Goal: Task Accomplishment & Management: Manage account settings

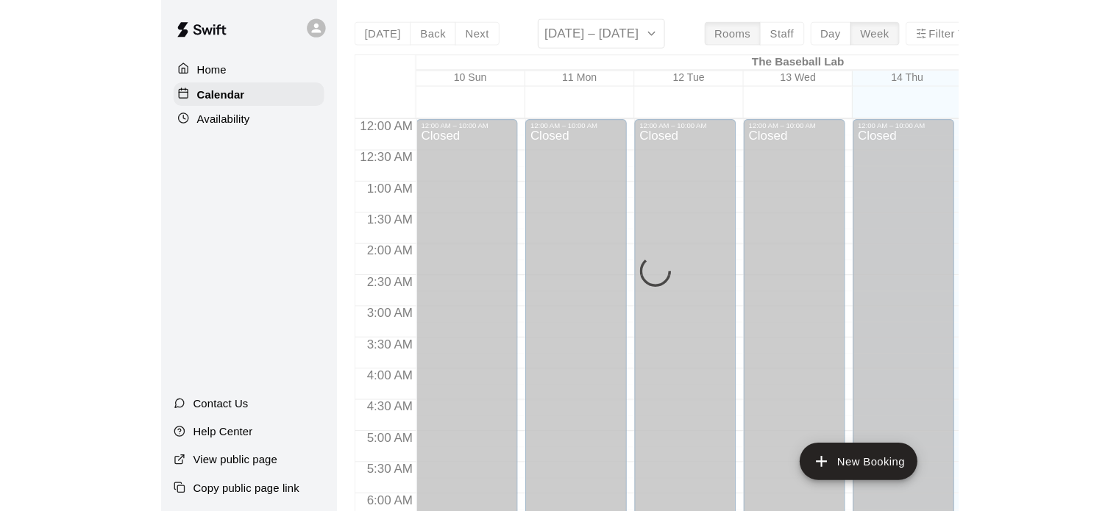
scroll to position [647, 0]
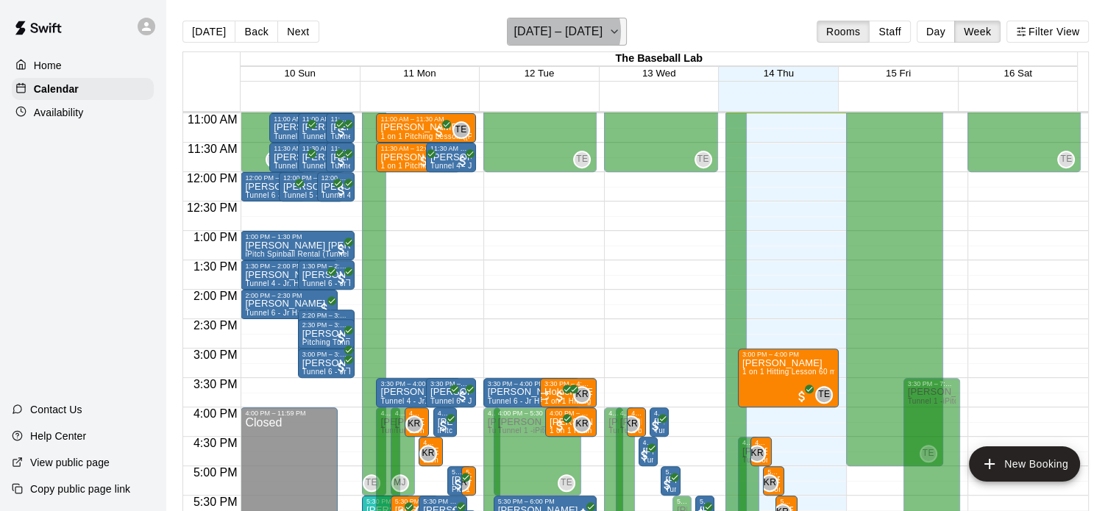
click at [569, 32] on h6 "[DATE] – [DATE]" at bounding box center [558, 31] width 89 height 21
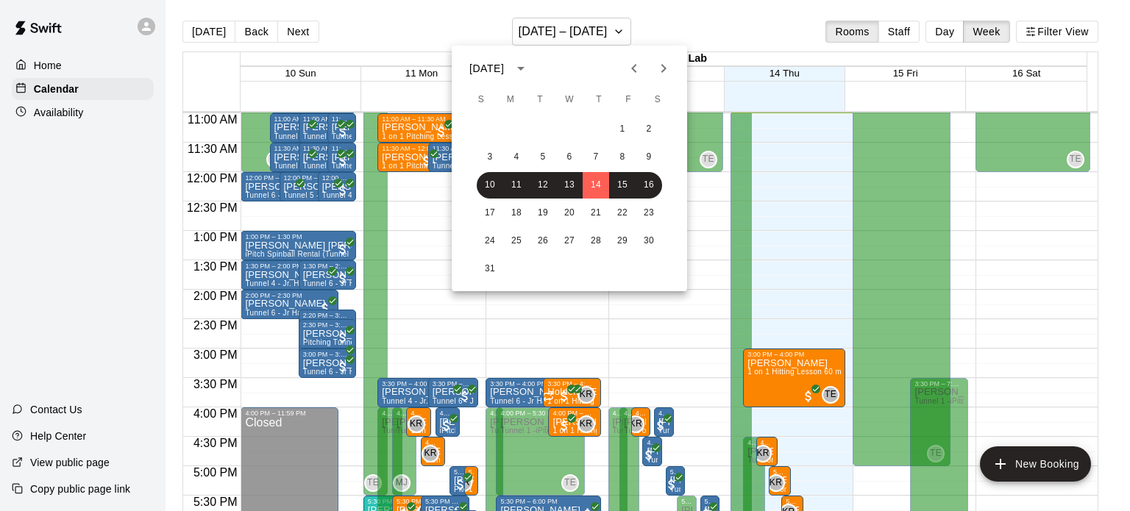
click at [60, 110] on div at bounding box center [565, 255] width 1130 height 511
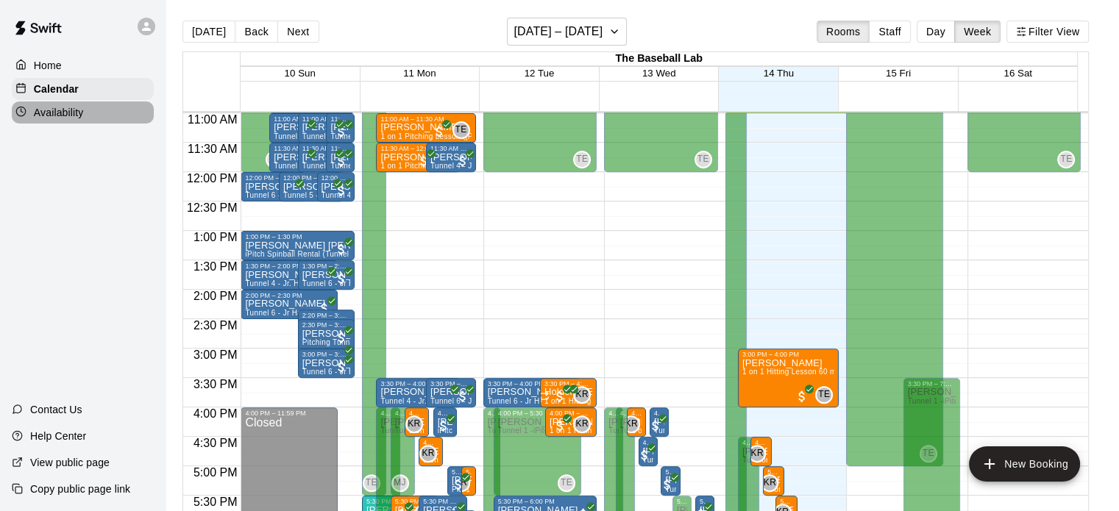
click at [65, 118] on p "Availability" at bounding box center [59, 112] width 50 height 15
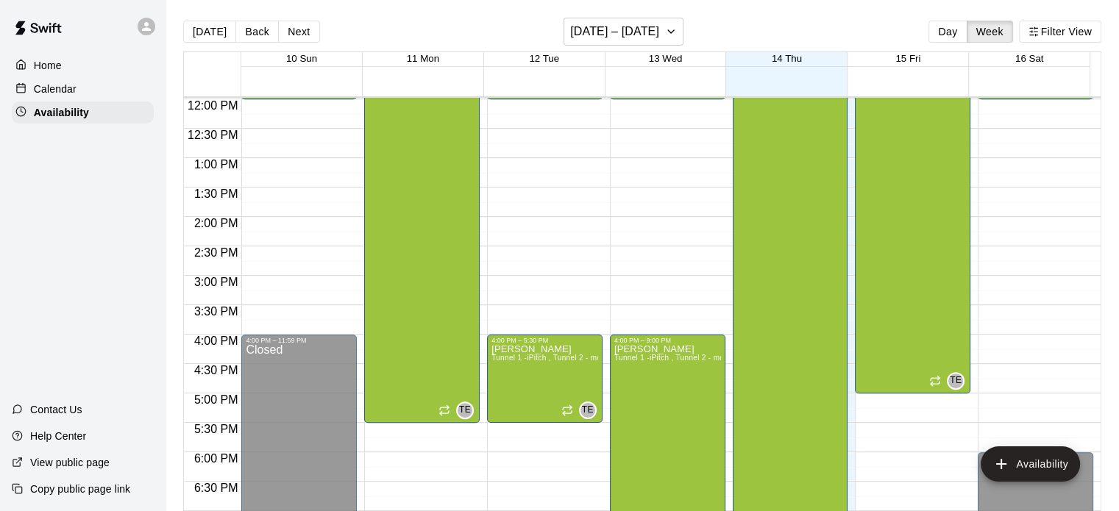
scroll to position [706, 0]
click at [90, 91] on div "Calendar" at bounding box center [83, 89] width 142 height 22
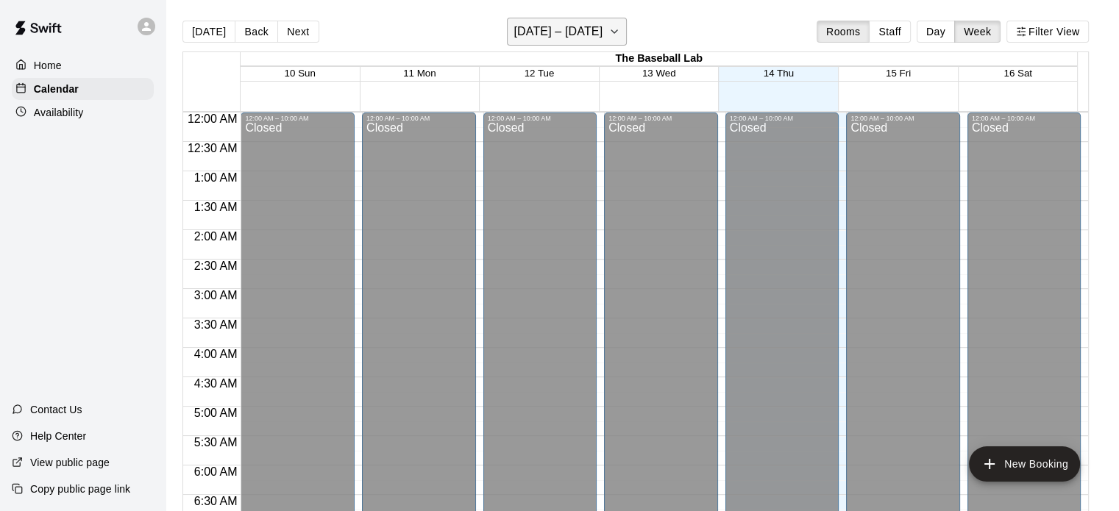
scroll to position [647, 0]
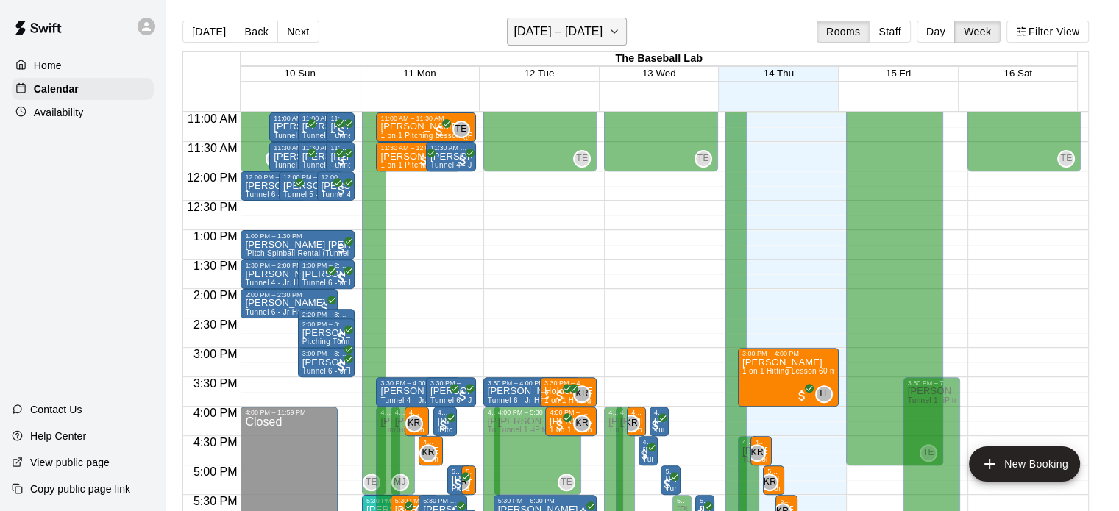
click at [591, 35] on h6 "[DATE] – [DATE]" at bounding box center [558, 31] width 89 height 21
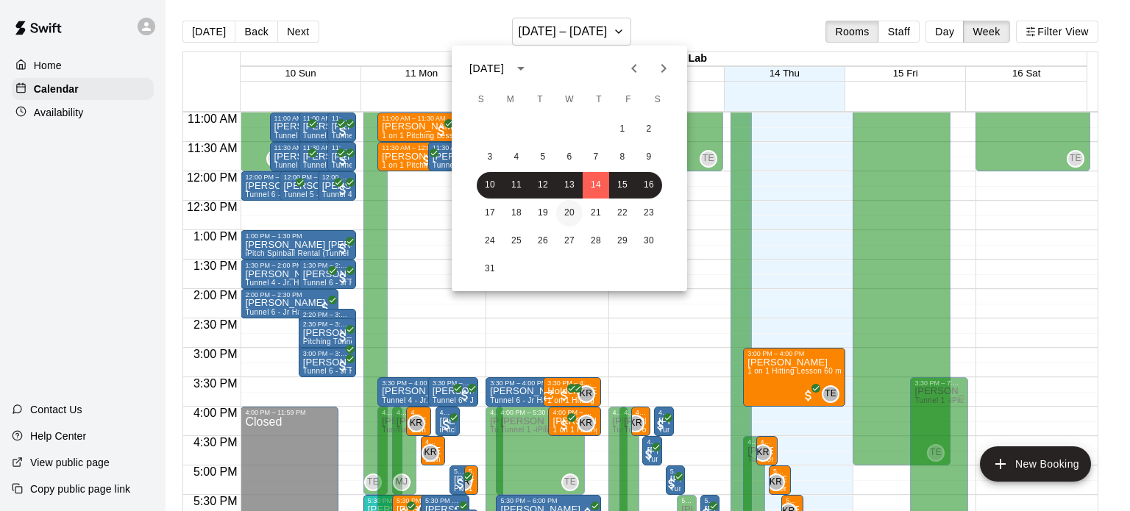
click at [572, 205] on button "20" at bounding box center [569, 213] width 26 height 26
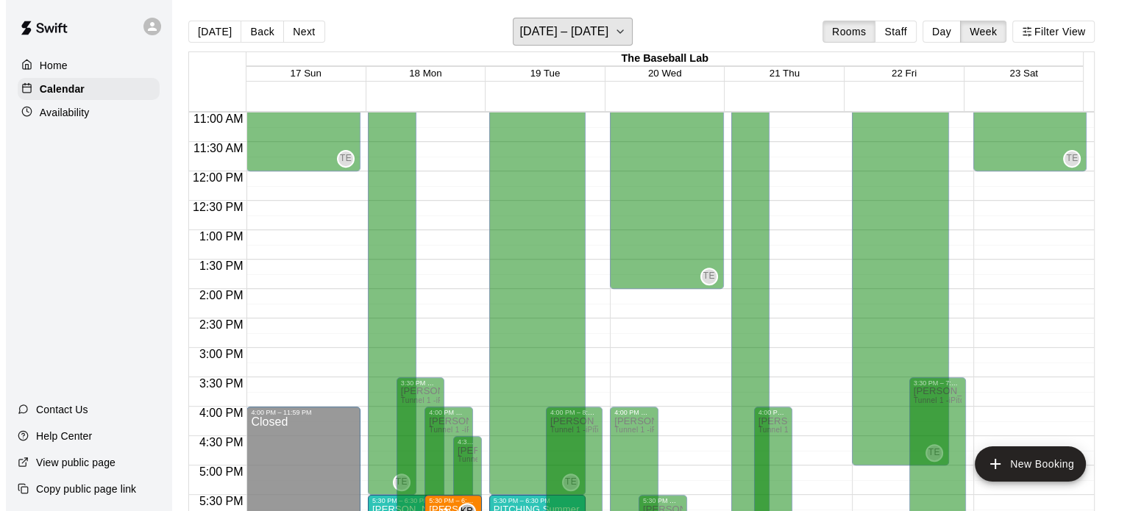
scroll to position [909, 0]
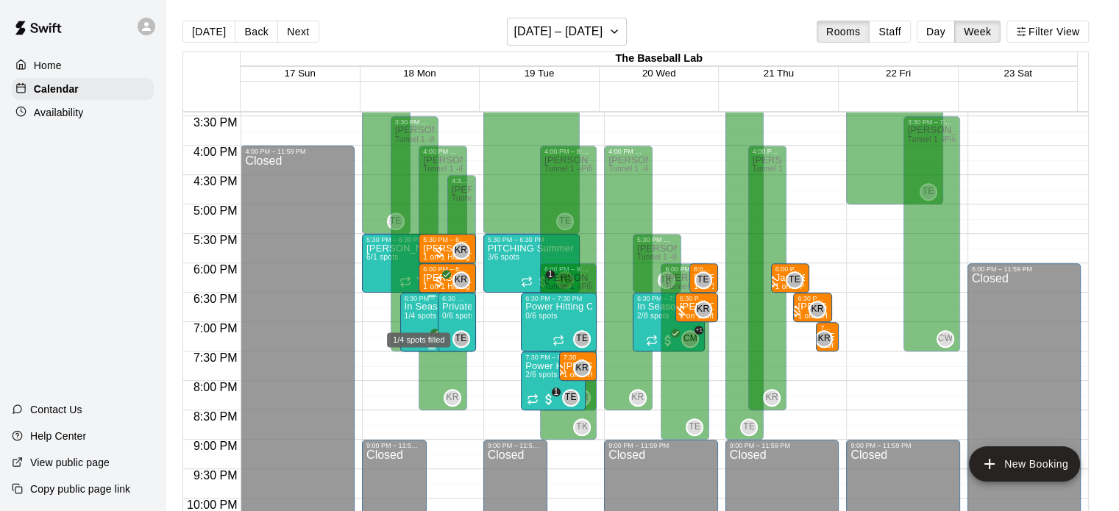
click at [424, 314] on span "1/4 spots" at bounding box center [421, 316] width 32 height 8
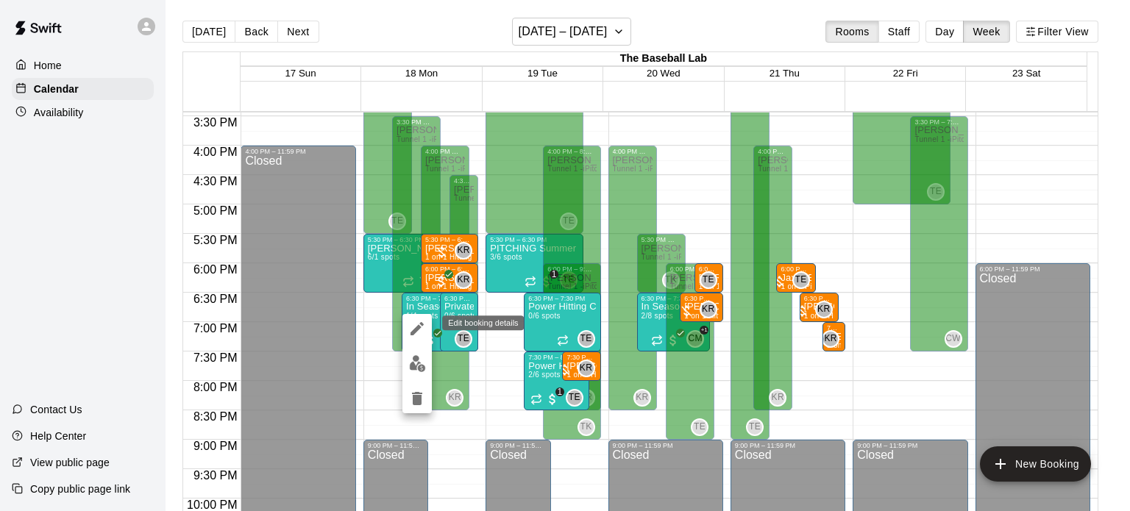
click at [415, 326] on icon "edit" at bounding box center [417, 329] width 18 height 18
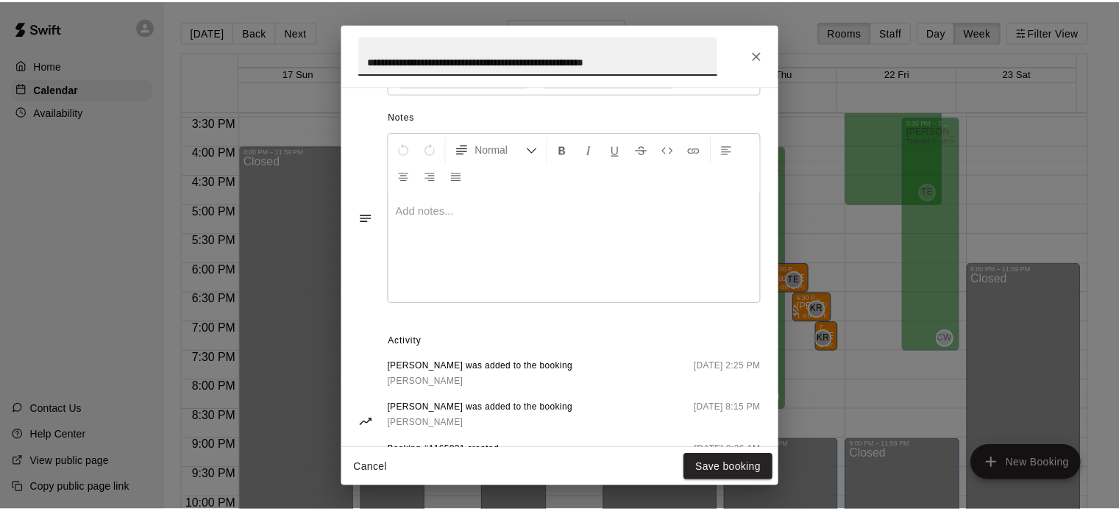
scroll to position [629, 0]
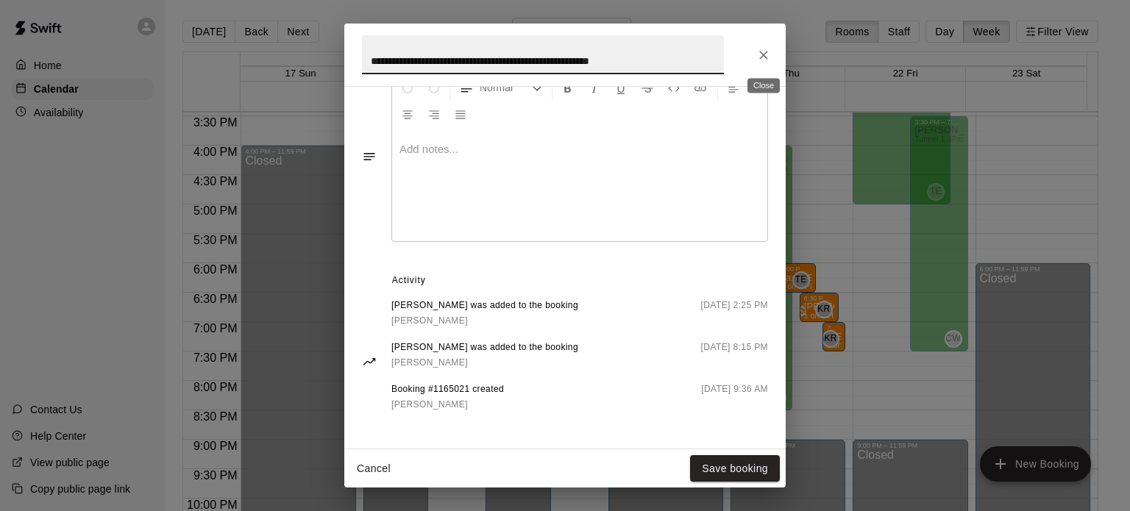
click at [763, 55] on icon "Close" at bounding box center [763, 55] width 9 height 9
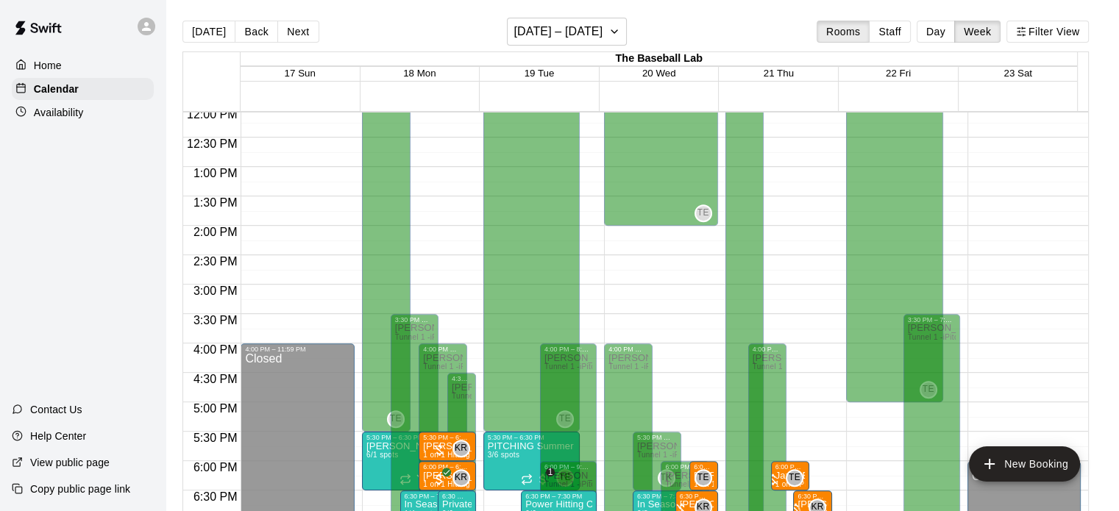
scroll to position [717, 0]
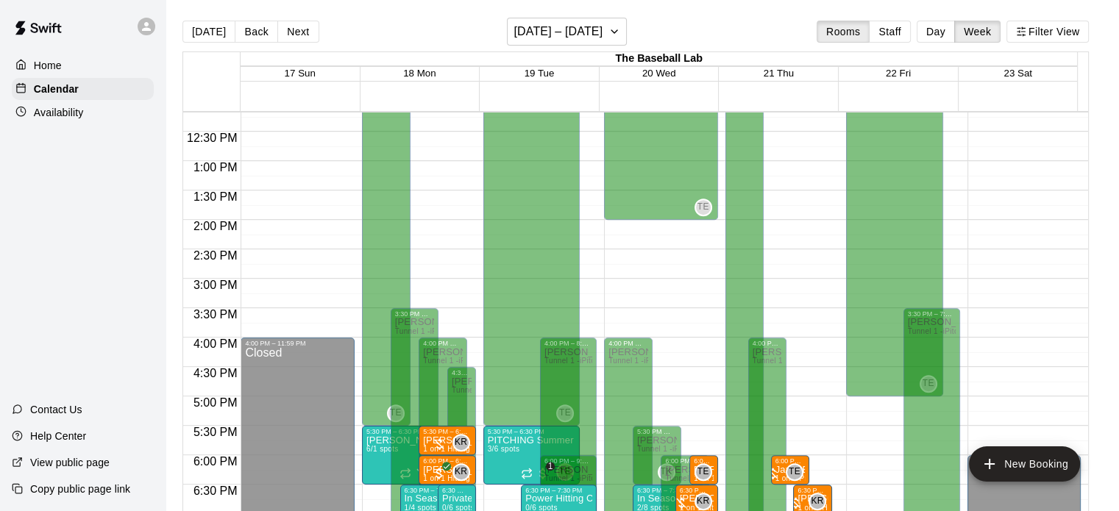
click at [90, 116] on div "Availability" at bounding box center [83, 113] width 142 height 22
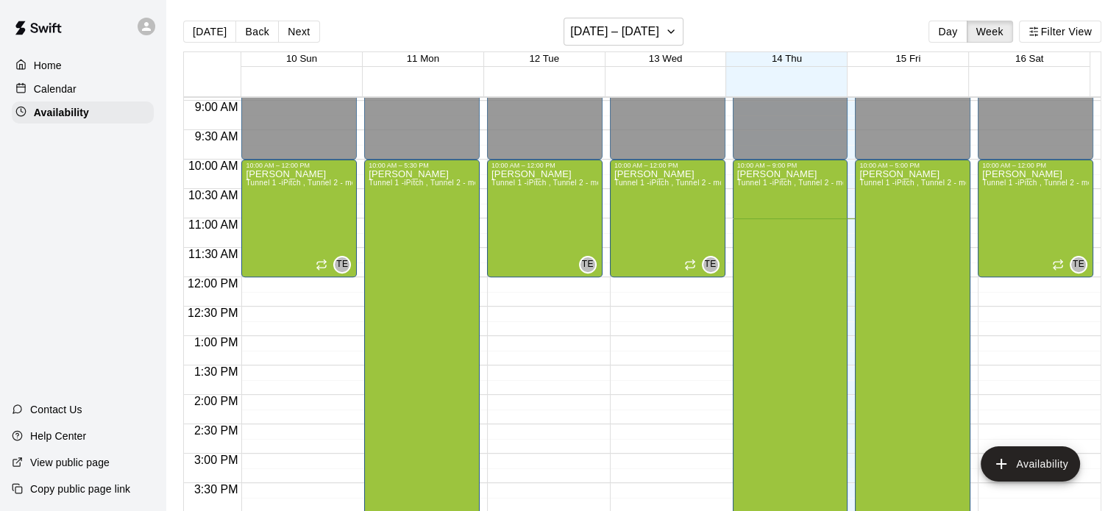
scroll to position [528, 0]
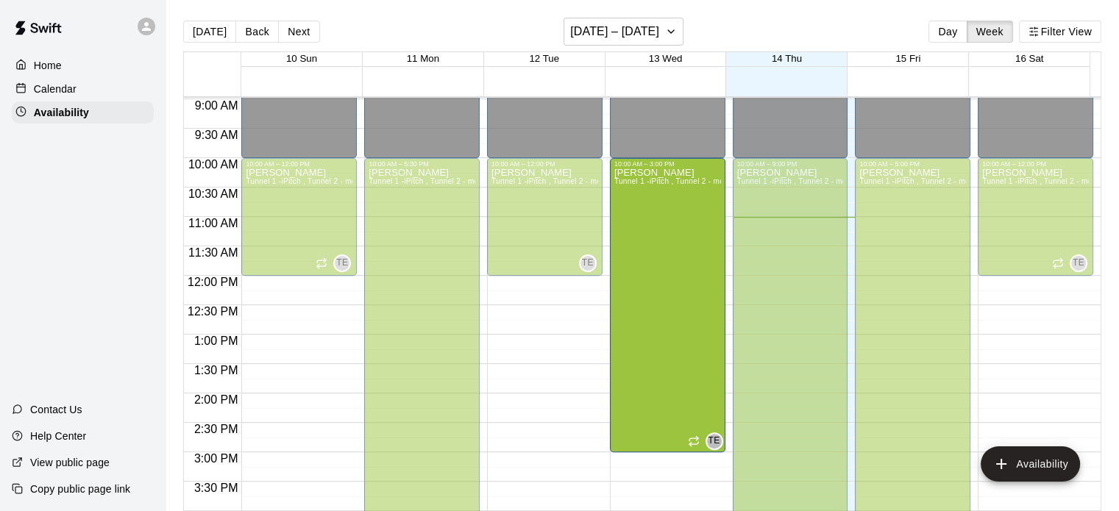
drag, startPoint x: 661, startPoint y: 273, endPoint x: 647, endPoint y: 455, distance: 182.3
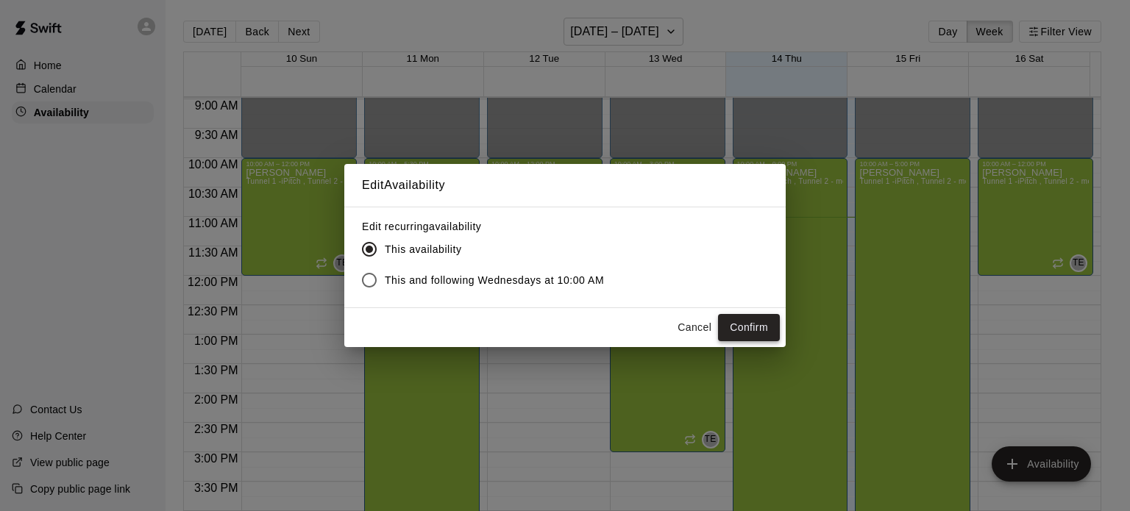
click at [755, 335] on button "Confirm" at bounding box center [749, 327] width 62 height 27
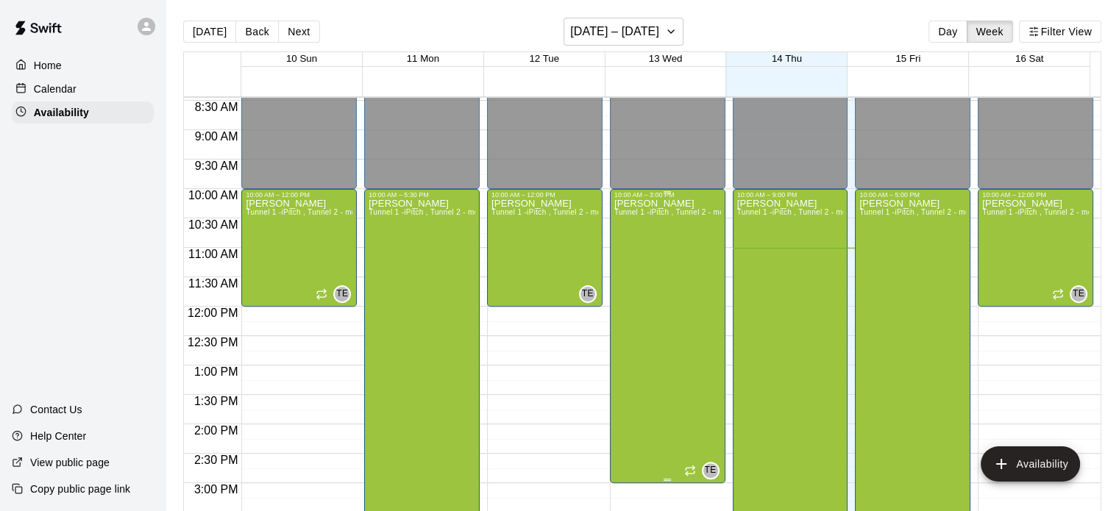
scroll to position [478, 0]
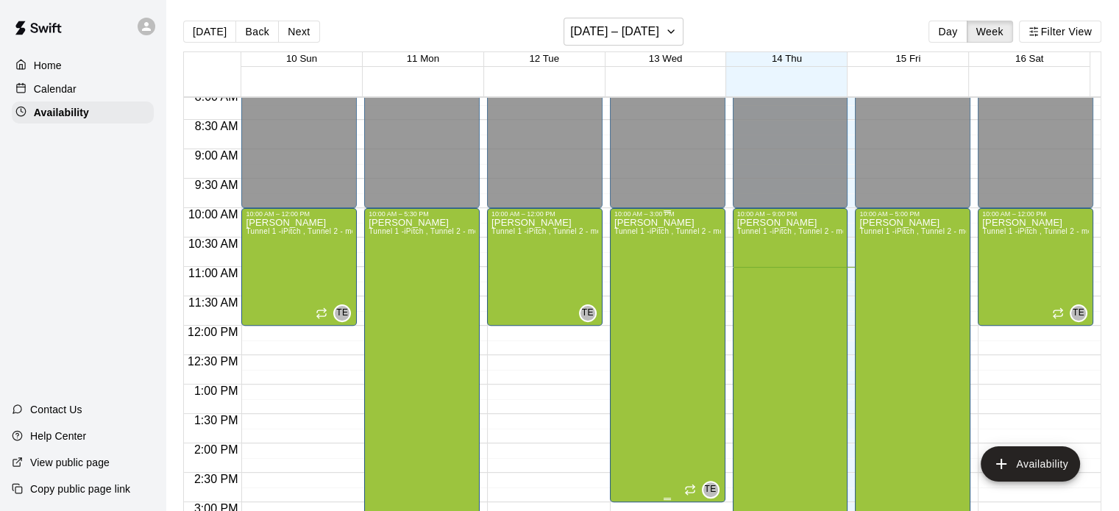
click at [661, 255] on div "[PERSON_NAME] Tunnel 1 -iPitch , Tunnel 2 - mounds and MOCAP, Tunnel 3 - Hack A…" at bounding box center [667, 473] width 107 height 511
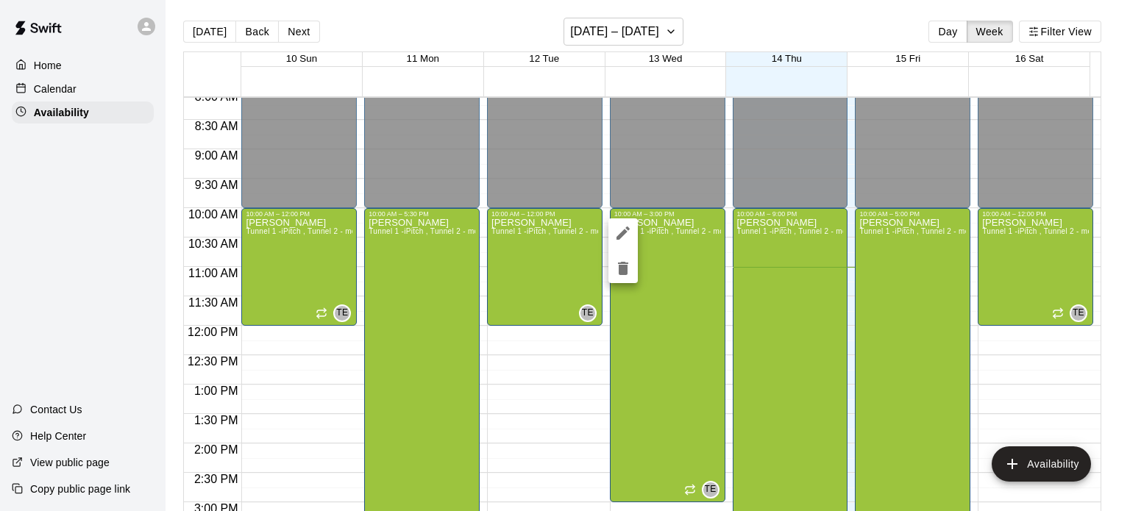
click at [564, 401] on div at bounding box center [565, 255] width 1130 height 511
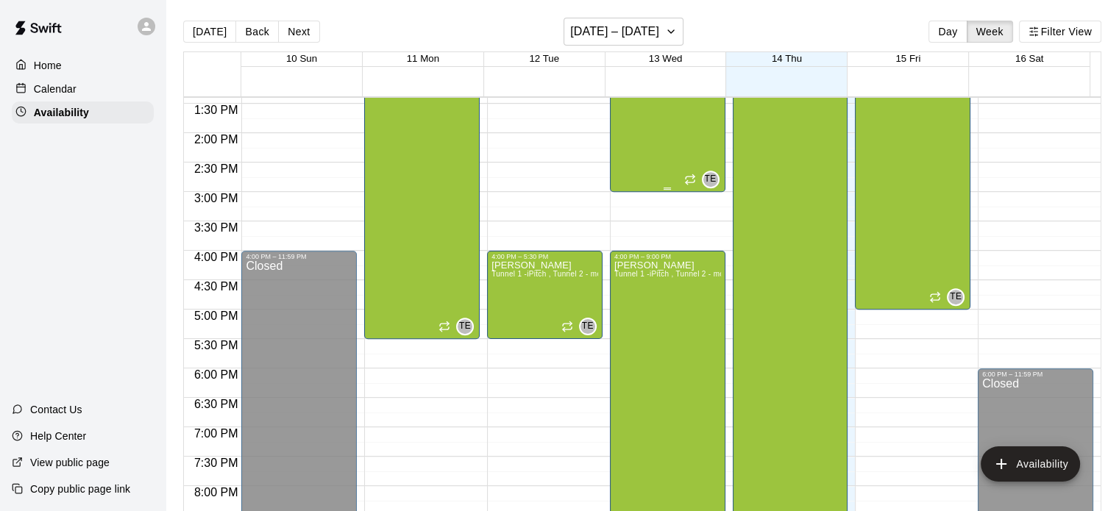
scroll to position [597, 0]
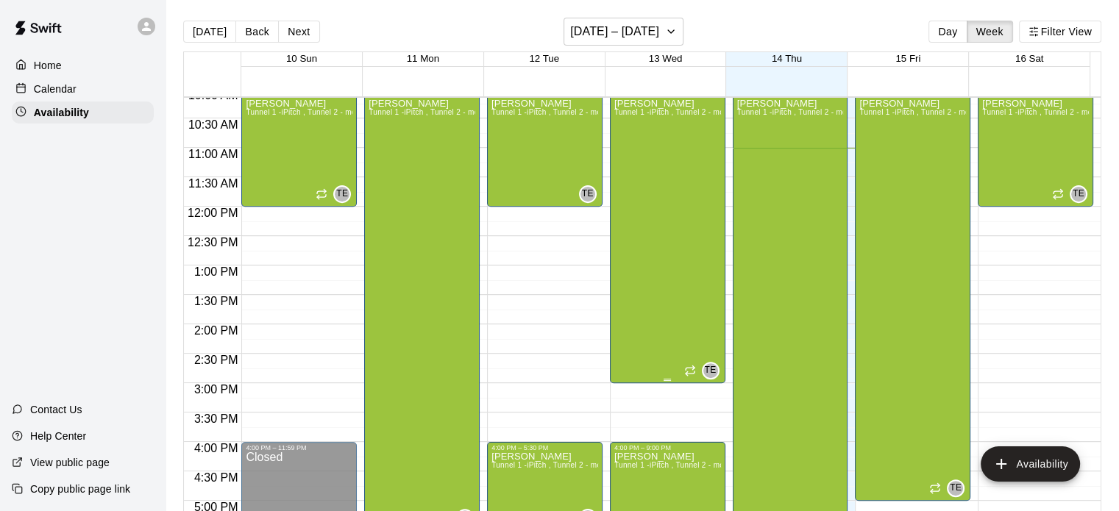
click at [653, 249] on div "[PERSON_NAME] Tunnel 1 -iPitch , Tunnel 2 - mounds and MOCAP, Tunnel 3 - Hack A…" at bounding box center [667, 354] width 107 height 511
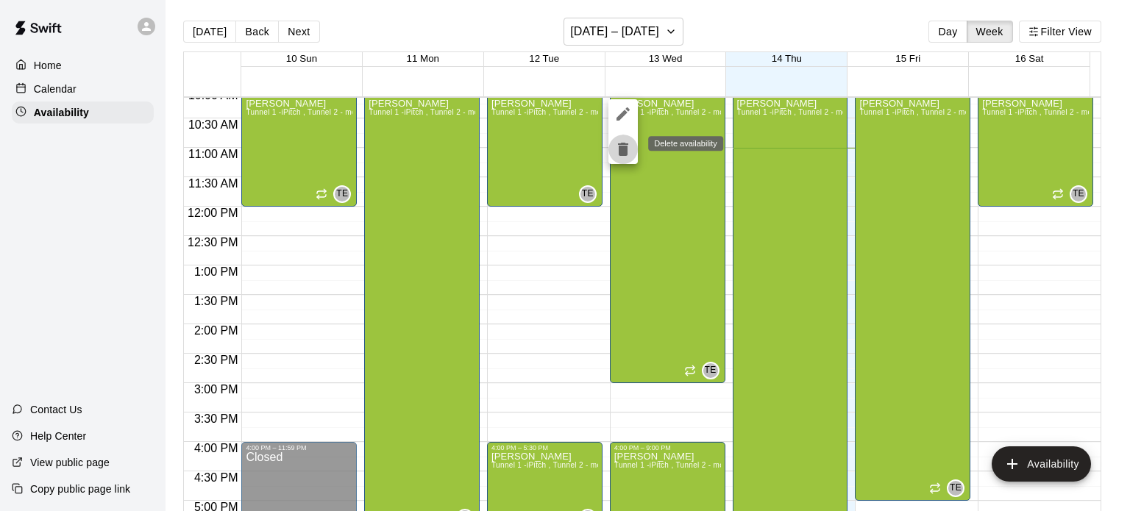
click at [620, 151] on icon "delete" at bounding box center [623, 149] width 10 height 13
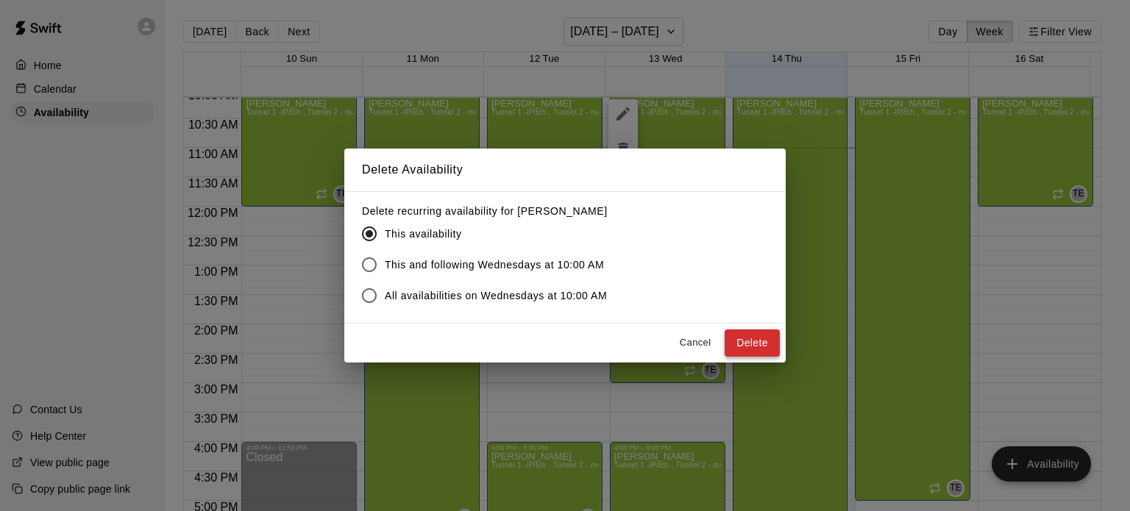
click at [763, 348] on button "Delete" at bounding box center [752, 343] width 55 height 27
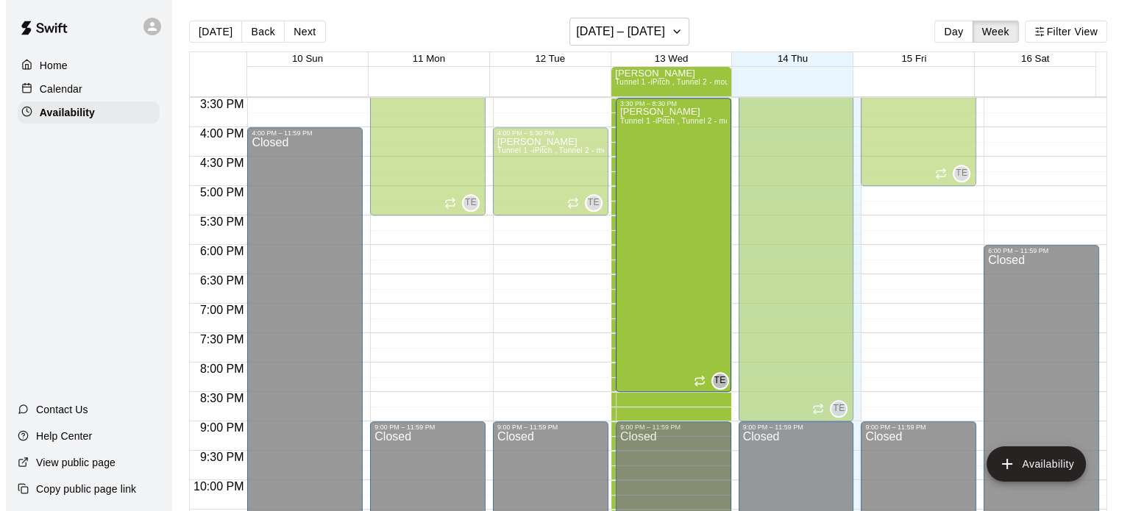
scroll to position [898, 0]
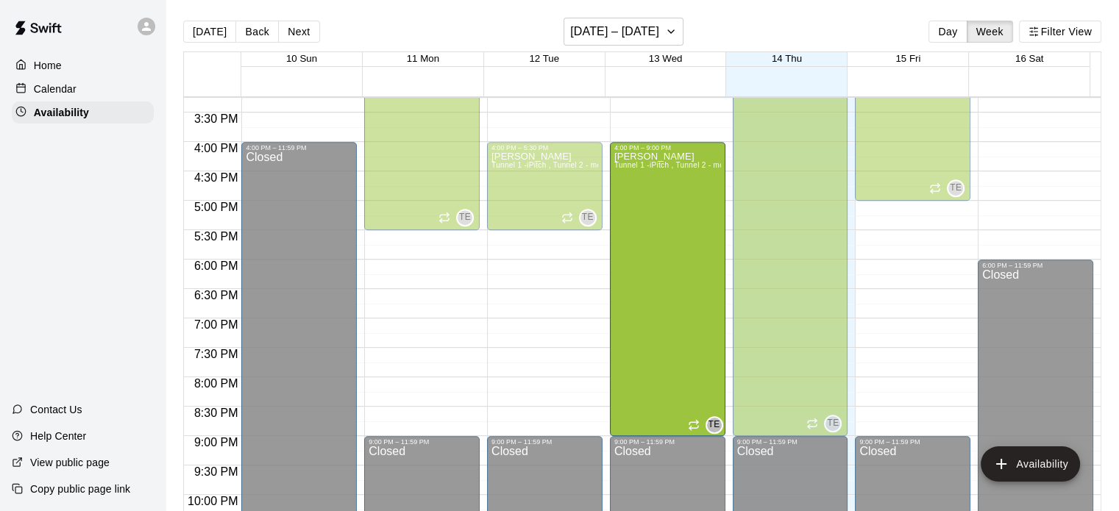
drag, startPoint x: 661, startPoint y: 233, endPoint x: 608, endPoint y: 155, distance: 94.3
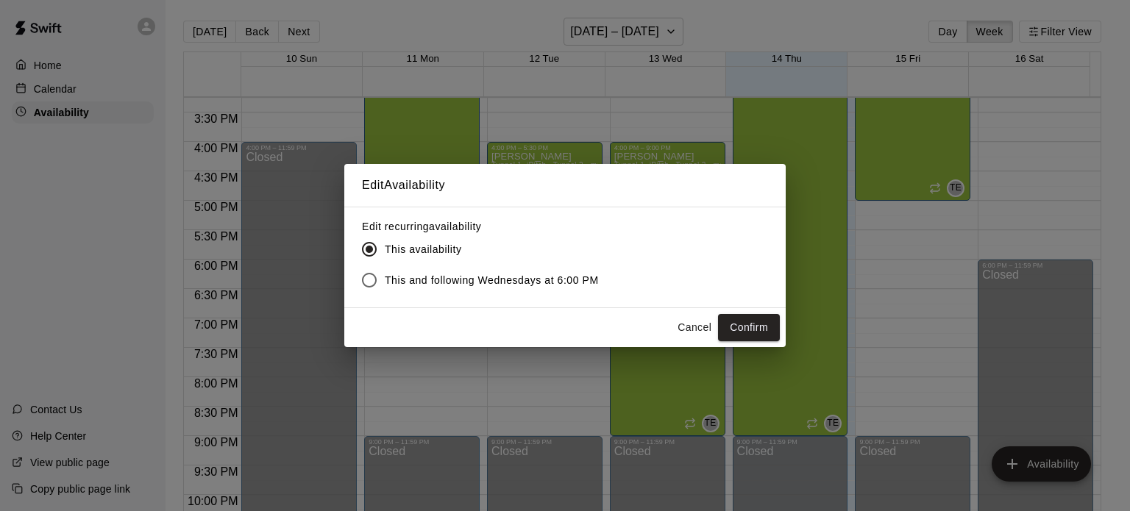
click at [702, 325] on button "Cancel" at bounding box center [694, 327] width 47 height 27
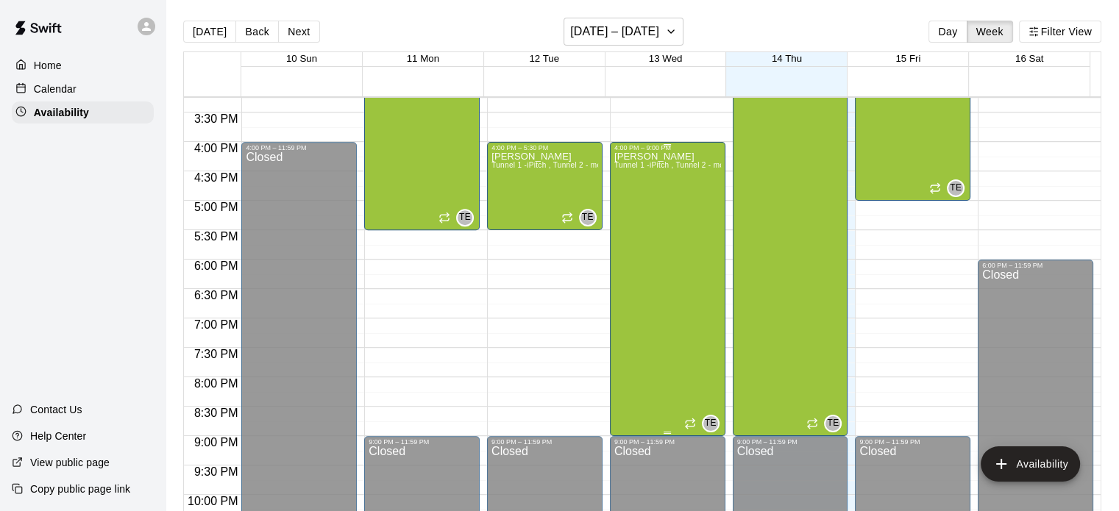
click at [669, 216] on div "[PERSON_NAME] Tunnel 1 -iPitch , Tunnel 2 - mounds and MOCAP, Tunnel 3 - Hack A…" at bounding box center [667, 407] width 107 height 511
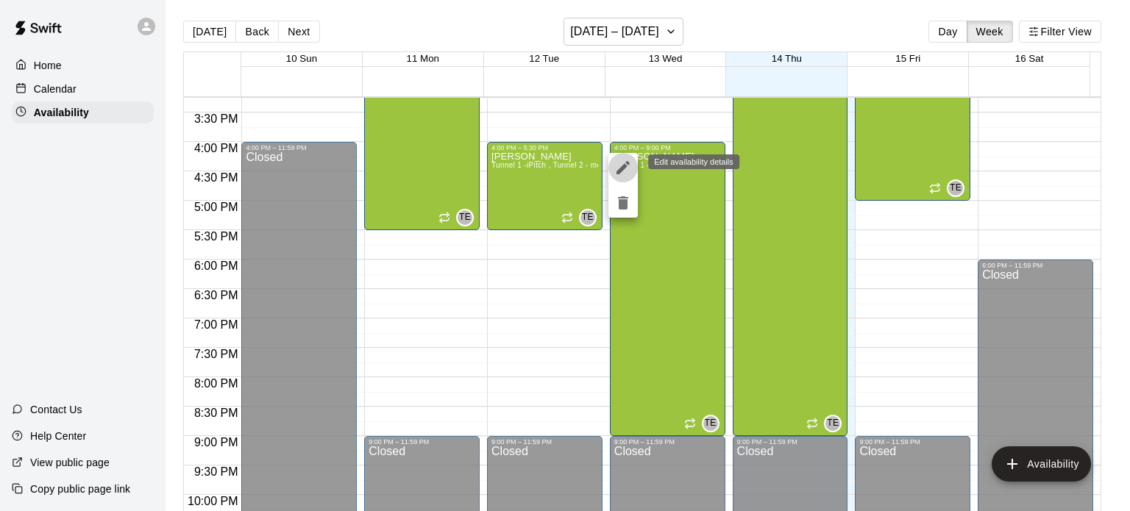
click at [628, 166] on icon "edit" at bounding box center [623, 168] width 18 height 18
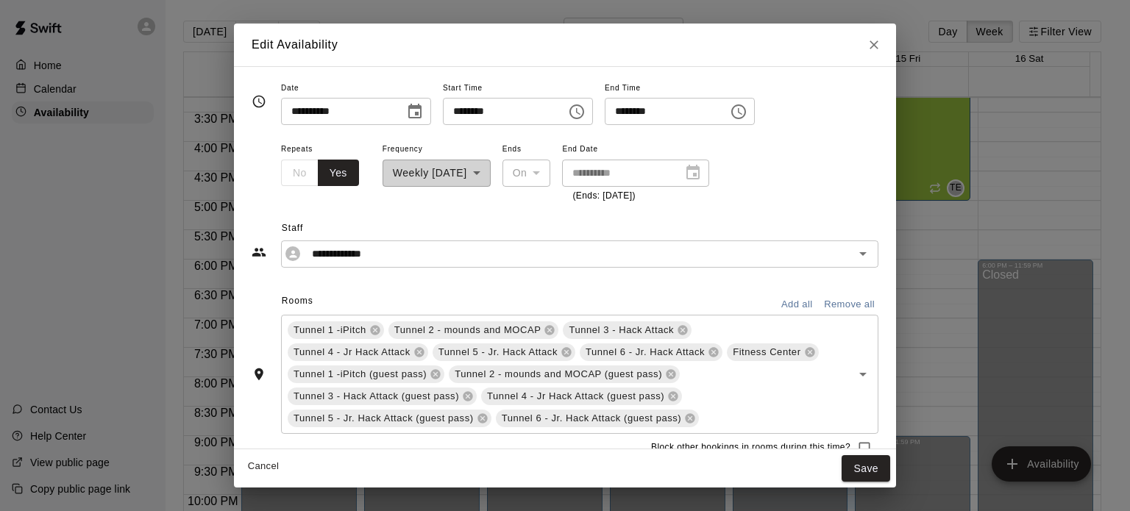
click at [580, 112] on icon "Choose time, selected time is 4:00 PM" at bounding box center [578, 111] width 4 height 7
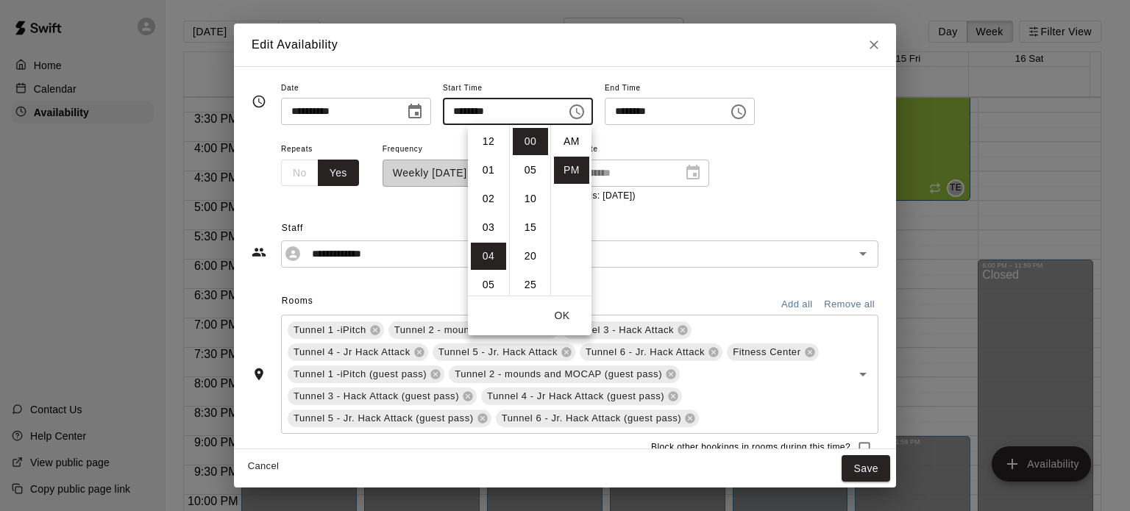
scroll to position [26, 0]
click at [487, 233] on li "07" at bounding box center [488, 227] width 35 height 27
type input "********"
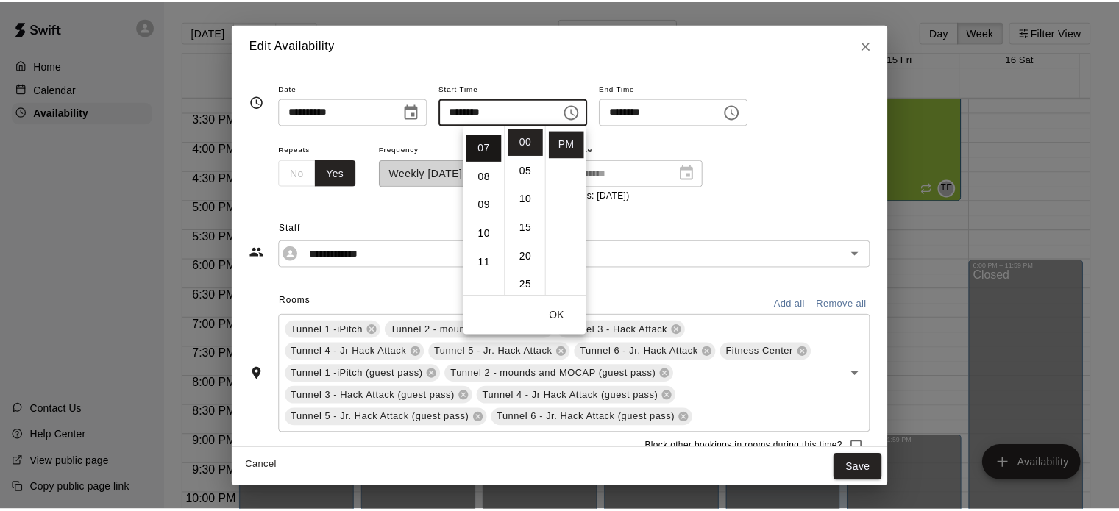
scroll to position [201, 0]
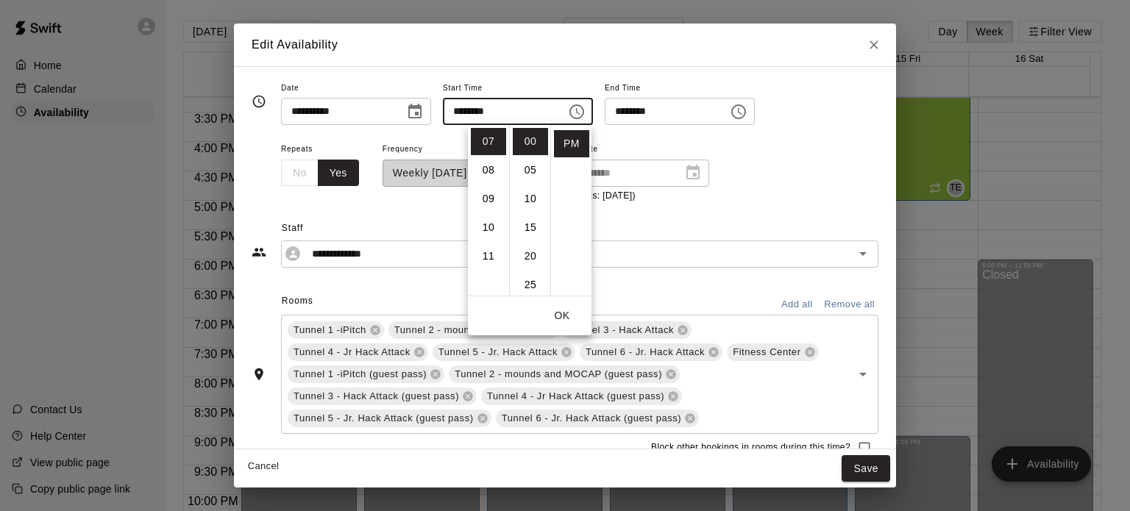
click at [564, 322] on button "OK" at bounding box center [562, 315] width 47 height 27
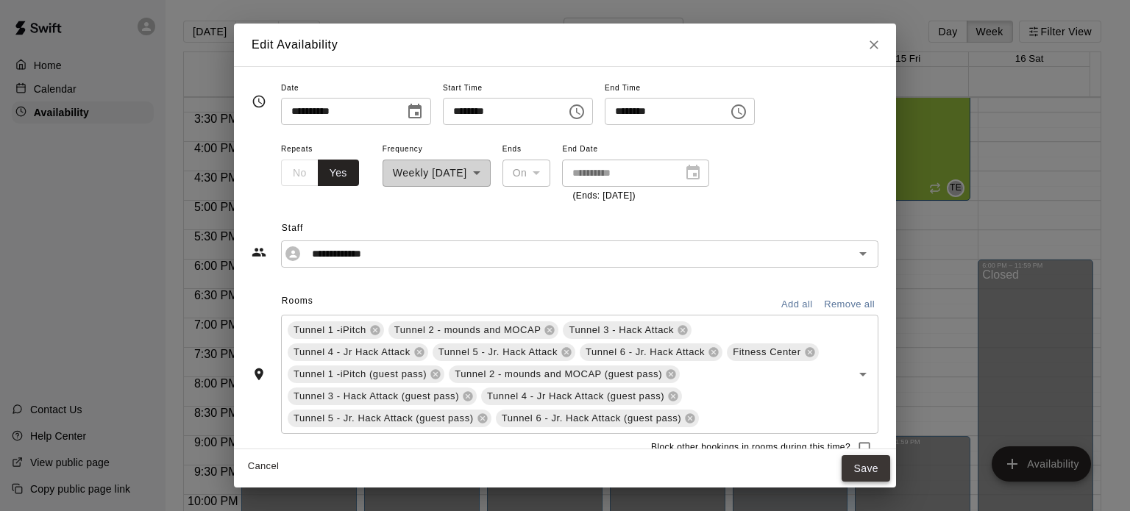
click at [763, 471] on button "Save" at bounding box center [866, 468] width 49 height 27
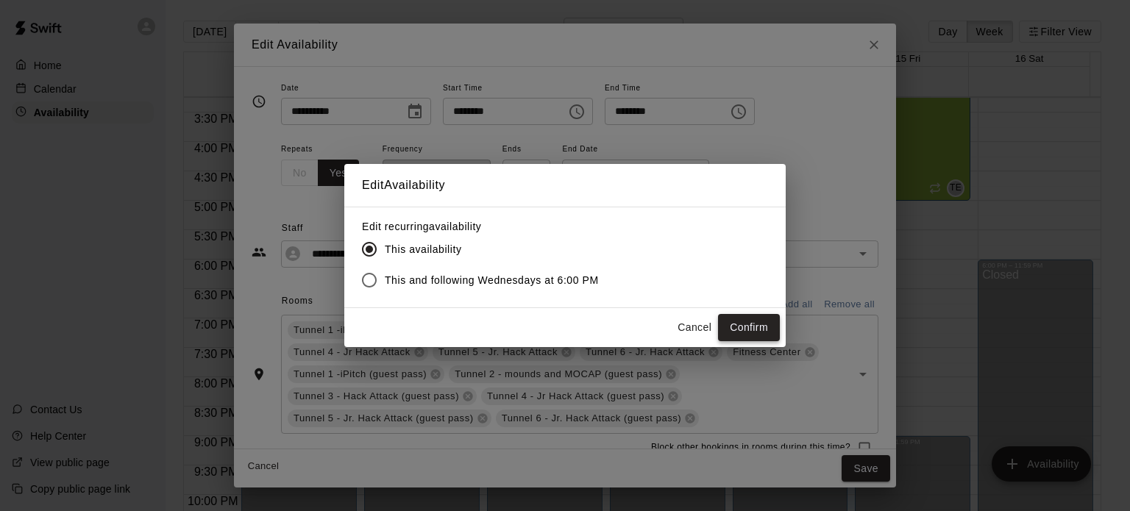
click at [745, 326] on button "Confirm" at bounding box center [749, 327] width 62 height 27
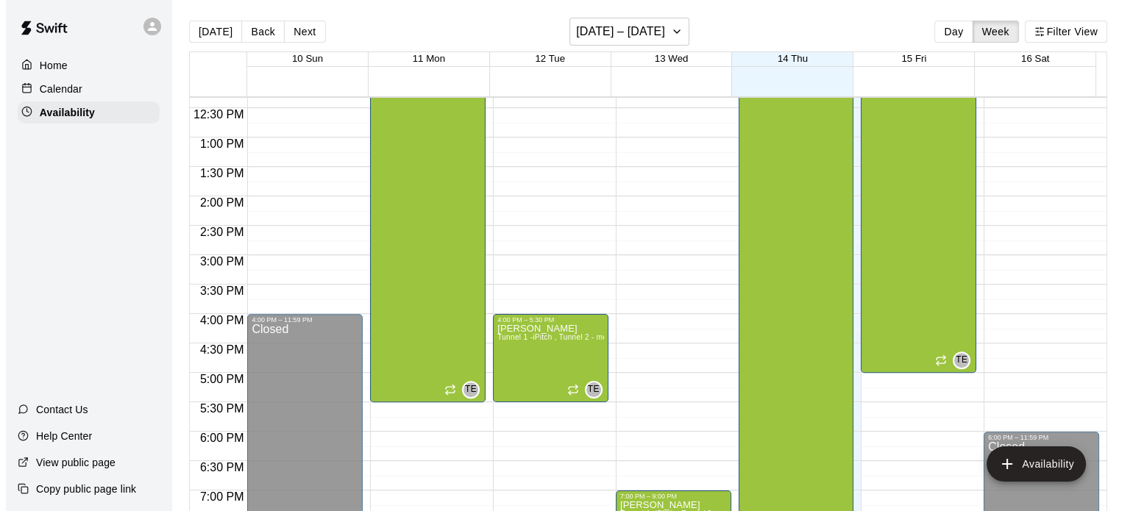
scroll to position [505, 0]
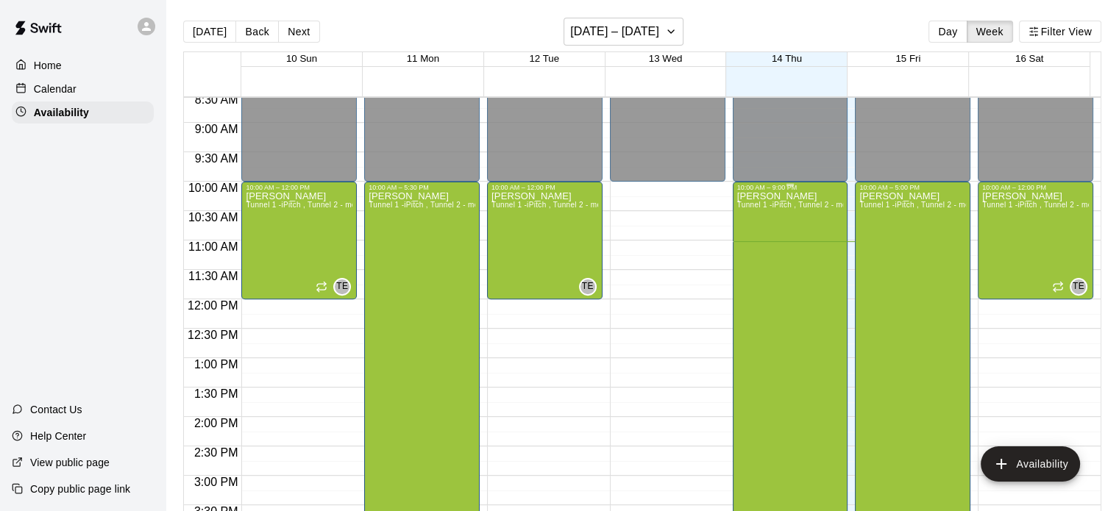
click at [763, 282] on div "[PERSON_NAME] Tunnel 1 -iPitch , Tunnel 2 - mounds and MOCAP, Tunnel 3 - Hack A…" at bounding box center [790, 446] width 107 height 511
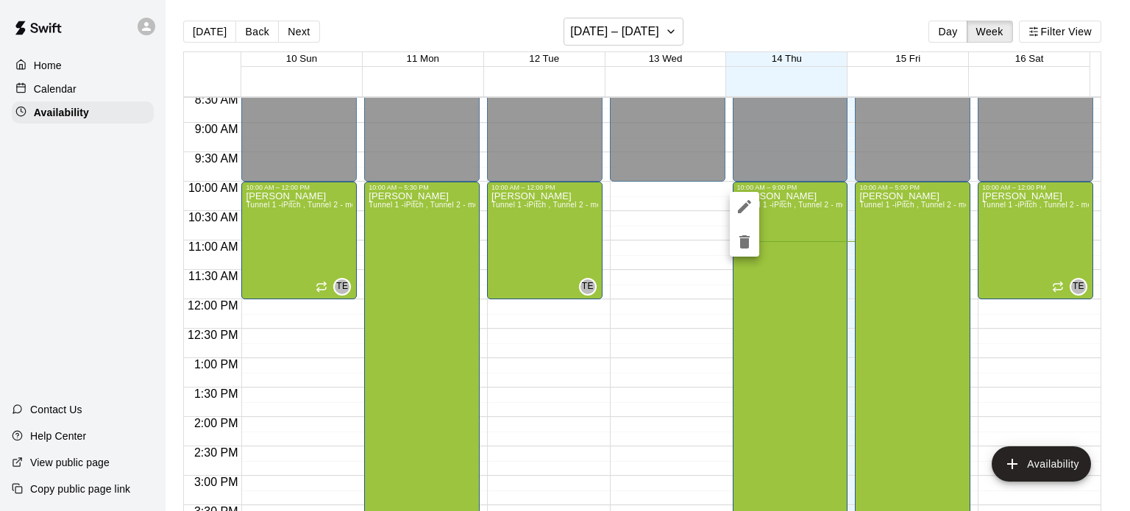
click at [754, 198] on button "edit" at bounding box center [744, 206] width 29 height 29
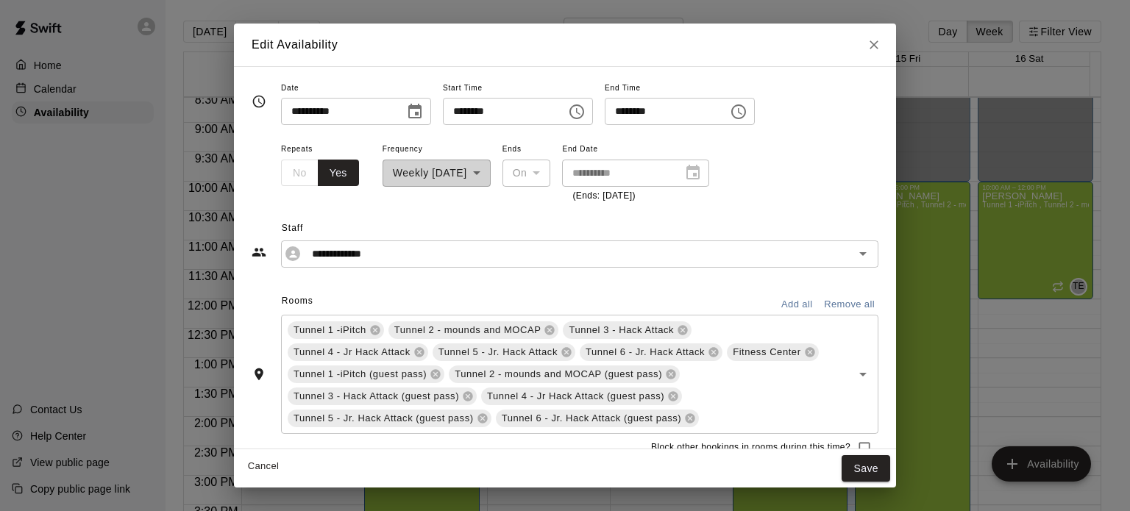
drag, startPoint x: 754, startPoint y: 198, endPoint x: 653, endPoint y: 120, distance: 127.4
click at [653, 120] on div "**********" at bounding box center [565, 141] width 627 height 125
click at [592, 114] on button "Choose time, selected time is 10:00 AM" at bounding box center [576, 111] width 29 height 29
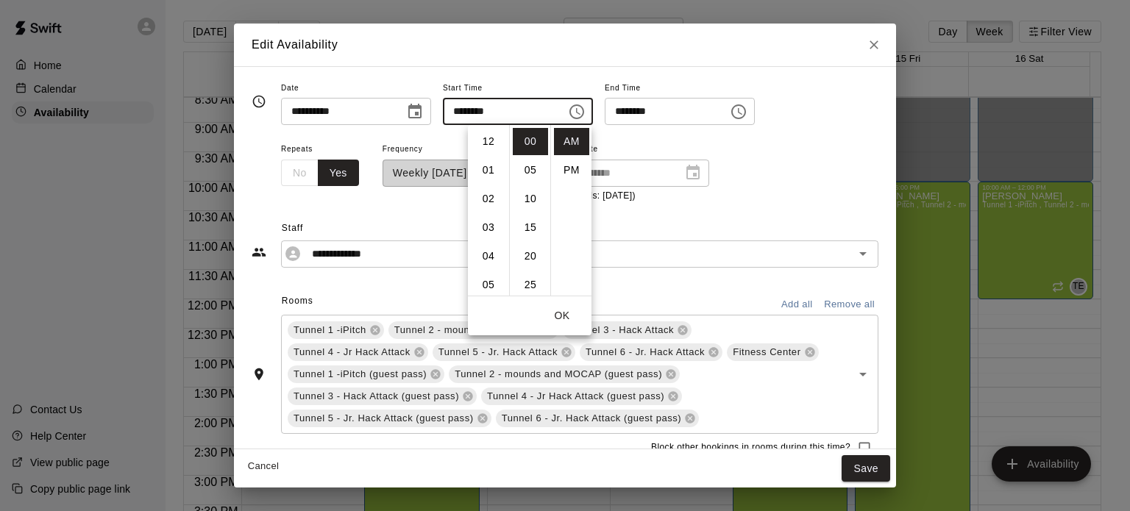
scroll to position [287, 0]
click at [569, 168] on li "PM" at bounding box center [571, 170] width 35 height 27
type input "********"
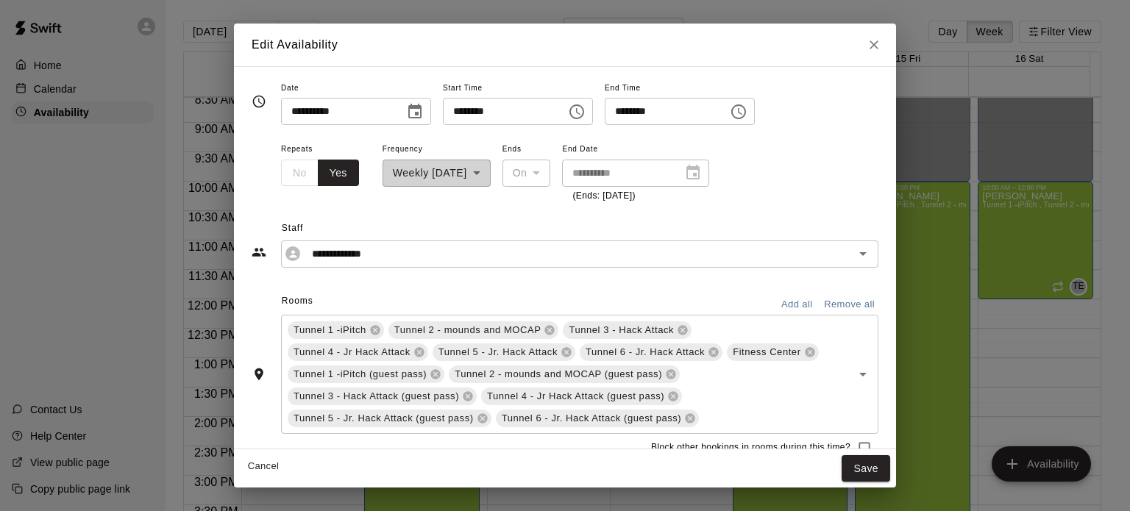
type input "********"
click at [586, 110] on icon "Choose time, selected time is 10:00 PM" at bounding box center [577, 112] width 18 height 18
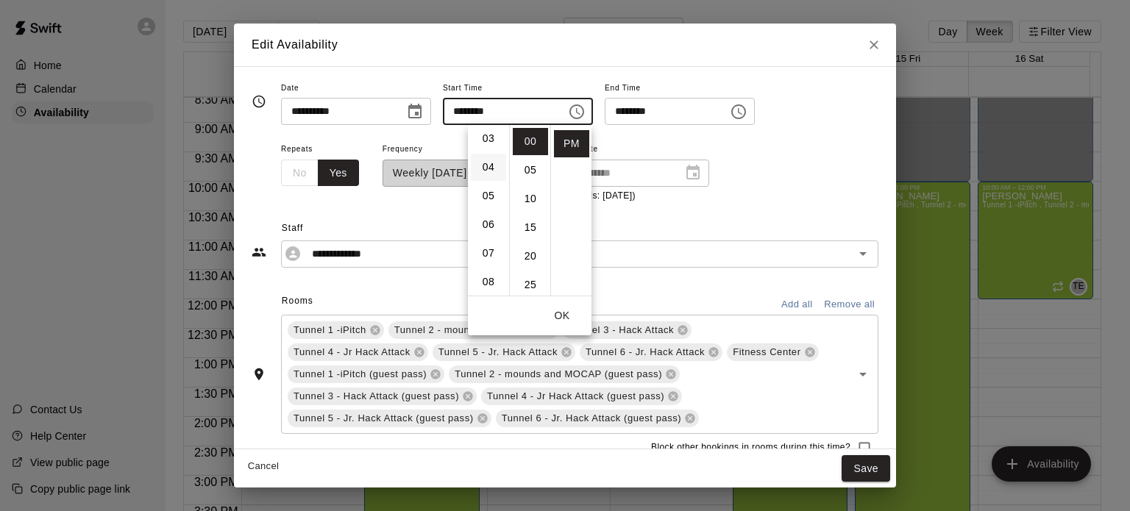
click at [487, 175] on li "04" at bounding box center [488, 167] width 35 height 27
type input "********"
click at [747, 108] on icon "Choose time, selected time is 10:30 PM" at bounding box center [739, 112] width 18 height 18
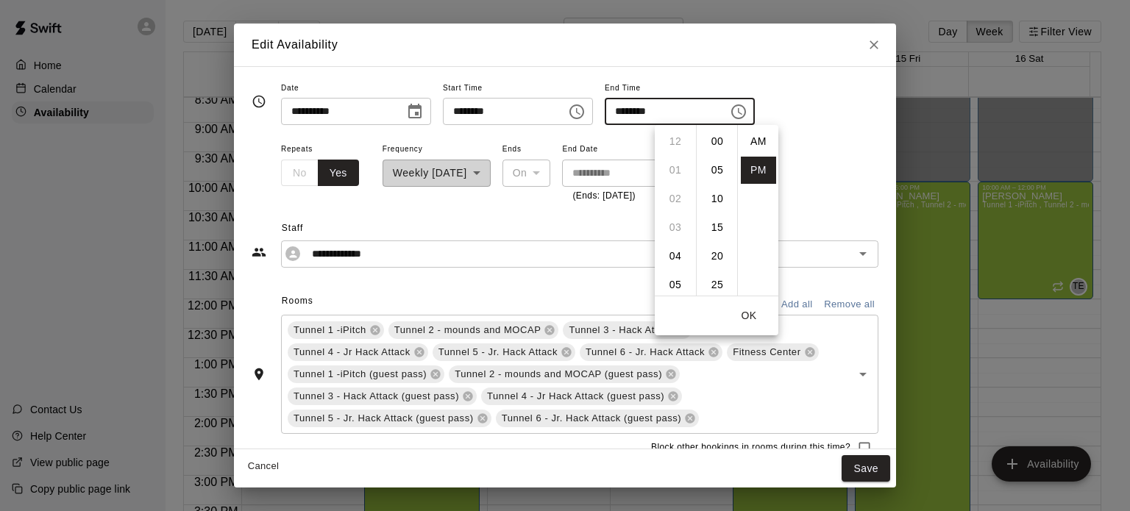
scroll to position [26, 0]
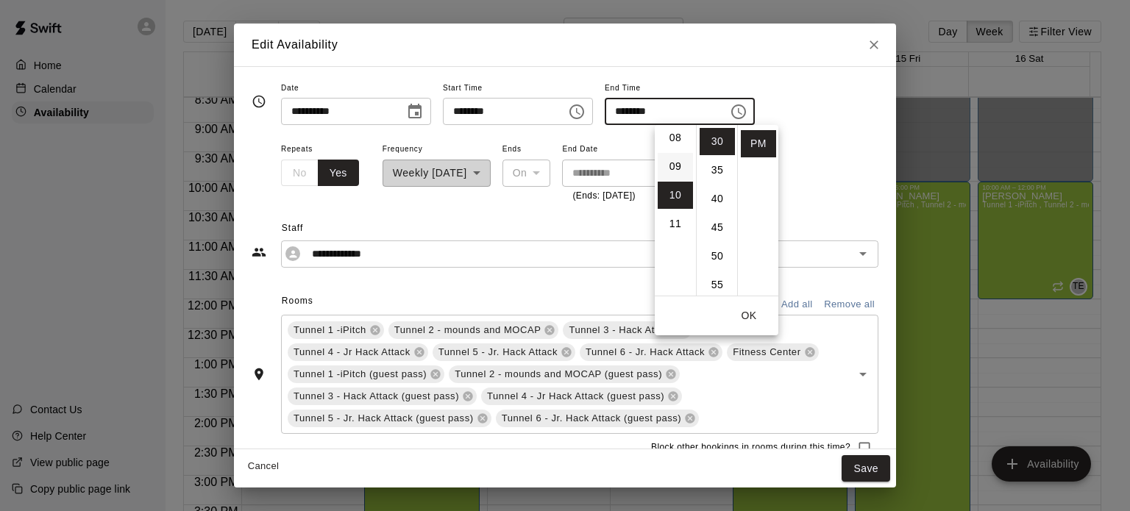
click at [678, 172] on li "09" at bounding box center [675, 166] width 35 height 27
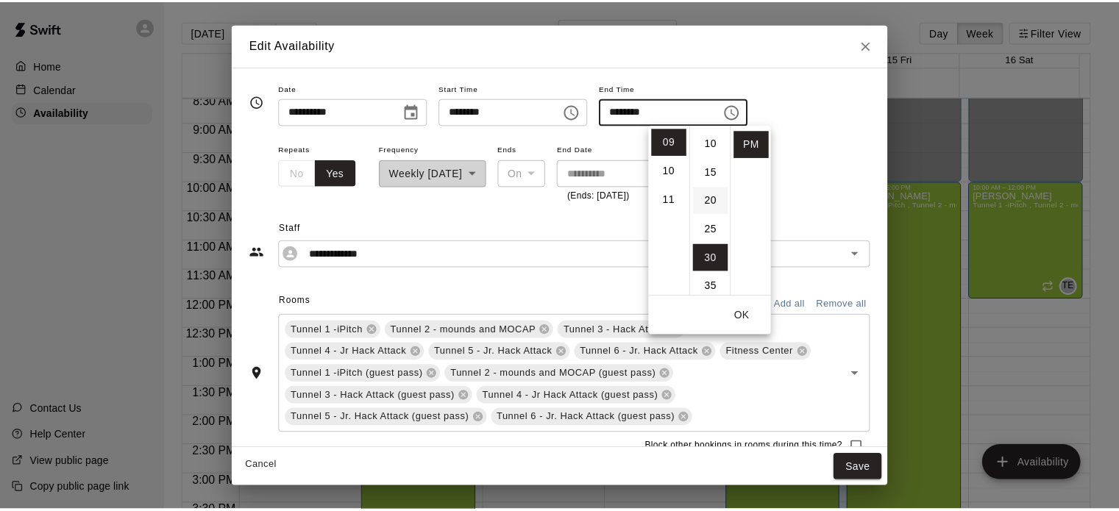
scroll to position [0, 0]
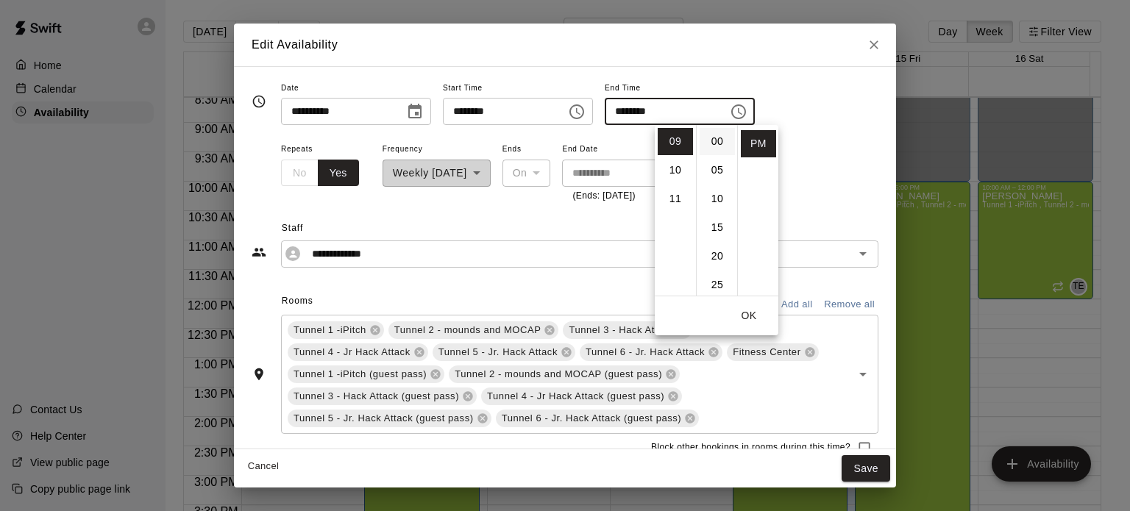
click at [709, 150] on li "00" at bounding box center [717, 141] width 35 height 27
type input "********"
click at [745, 313] on button "OK" at bounding box center [748, 315] width 47 height 27
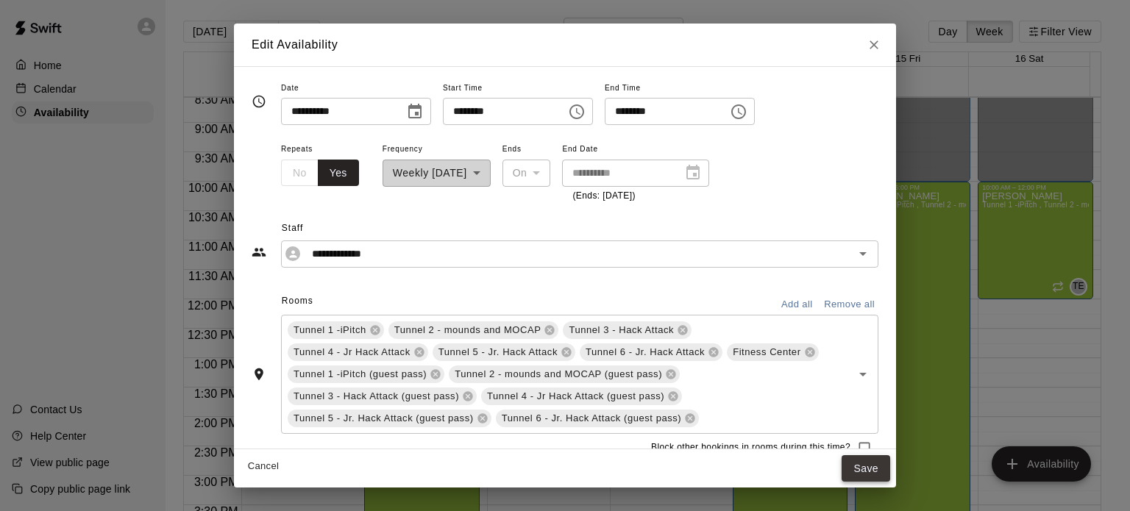
click at [763, 476] on button "Save" at bounding box center [866, 468] width 49 height 27
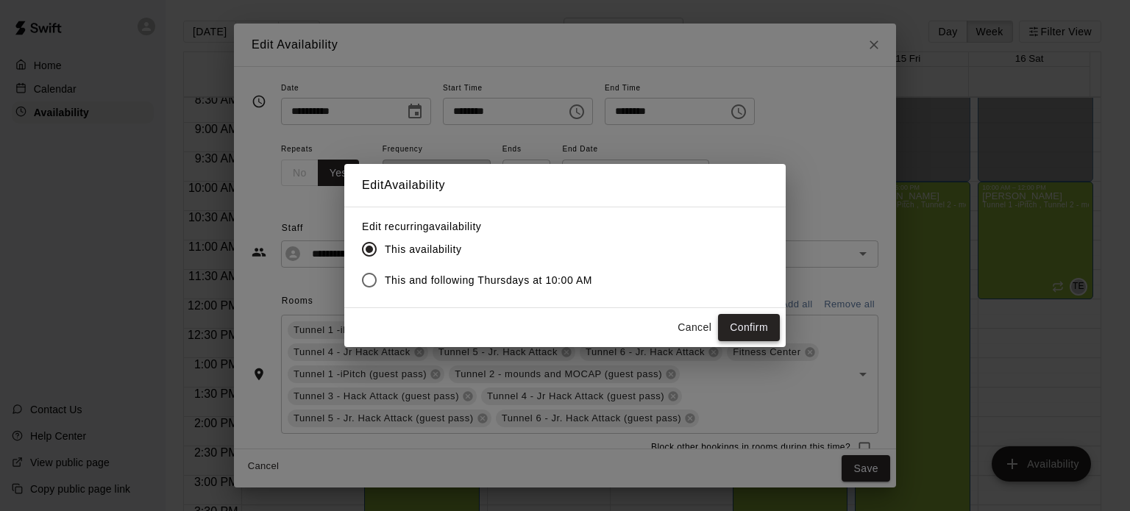
click at [761, 327] on button "Confirm" at bounding box center [749, 327] width 62 height 27
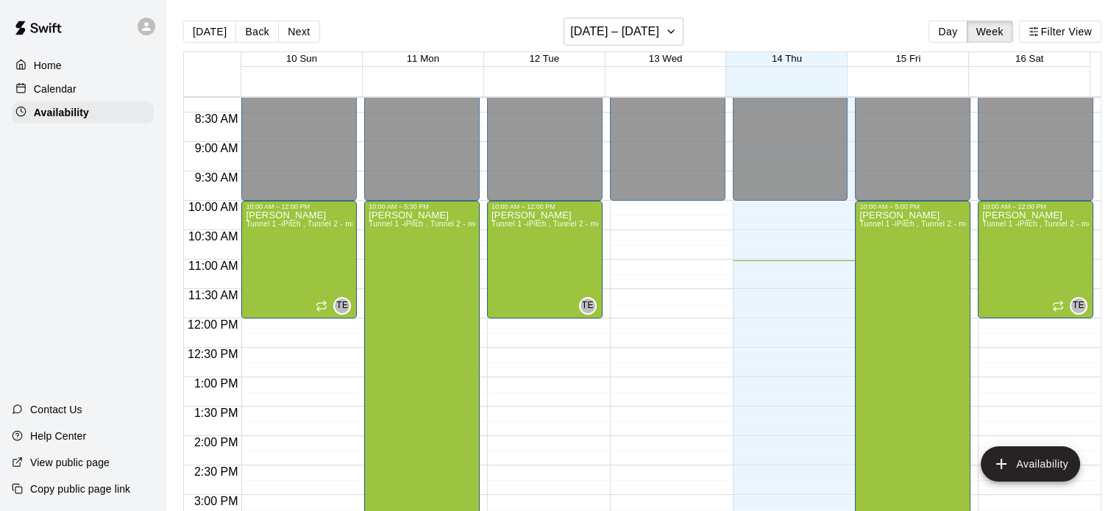
scroll to position [772, 0]
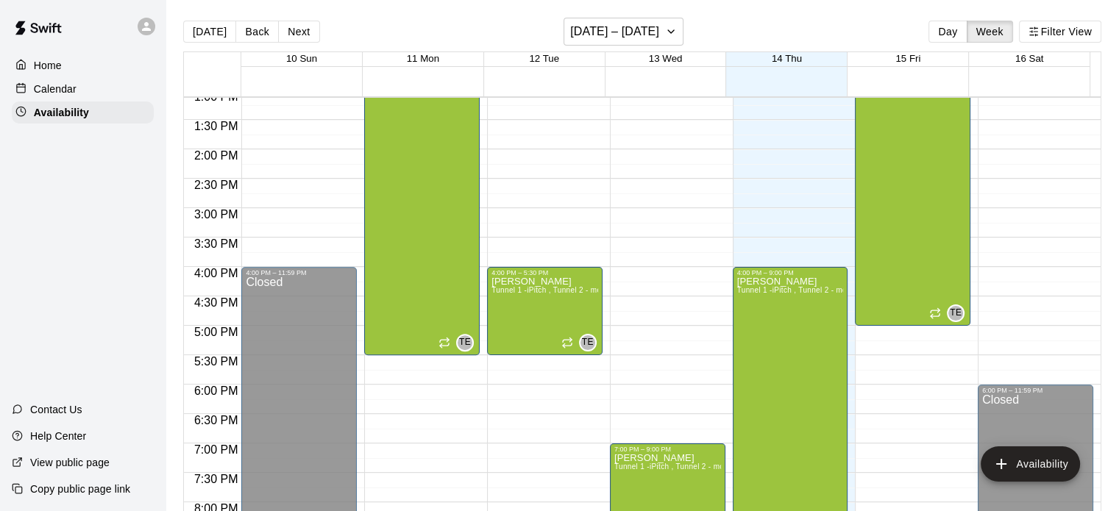
click at [77, 86] on div "Calendar" at bounding box center [83, 89] width 142 height 22
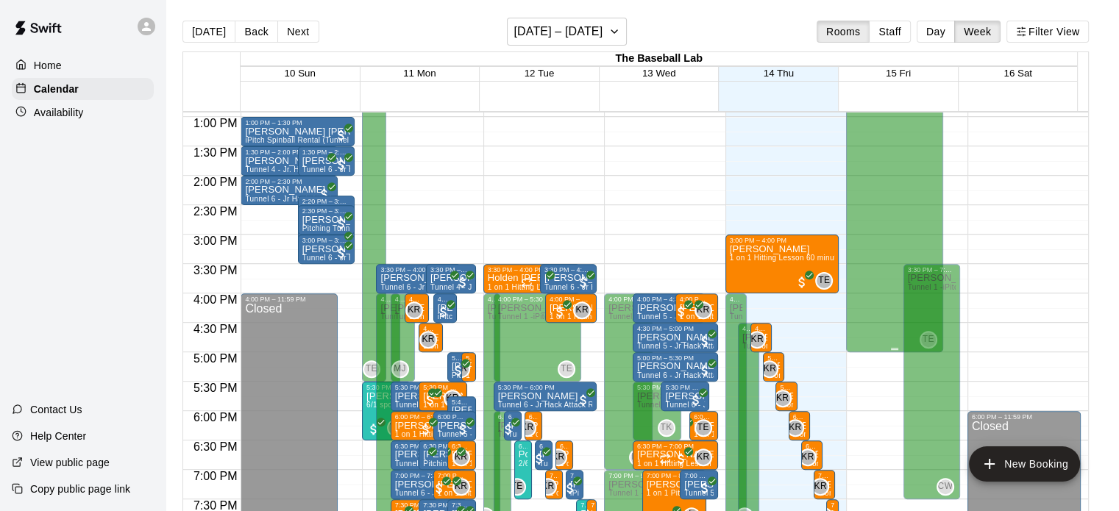
scroll to position [912, 0]
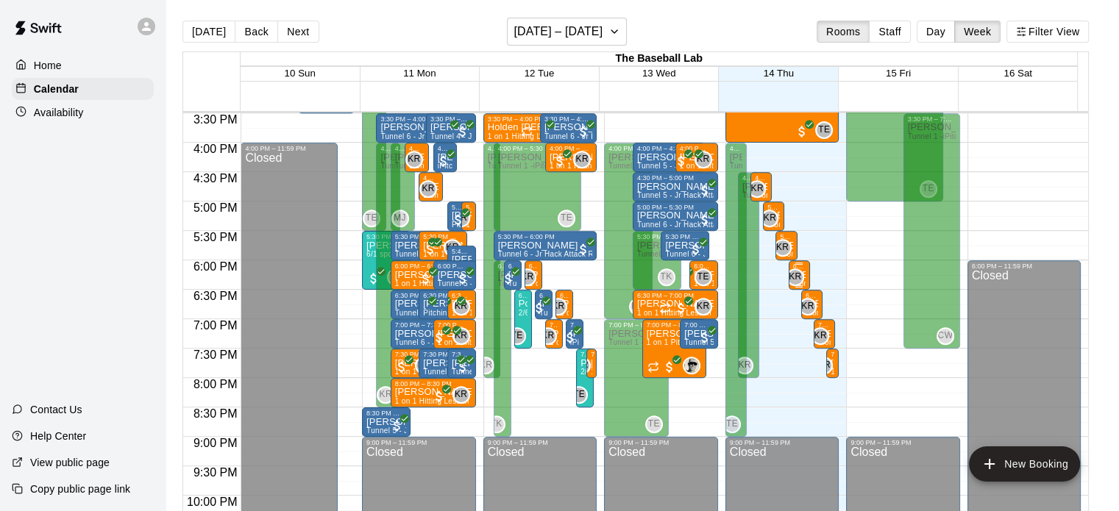
click at [763, 268] on div "6:00 PM – 6:30 PM" at bounding box center [799, 266] width 13 height 7
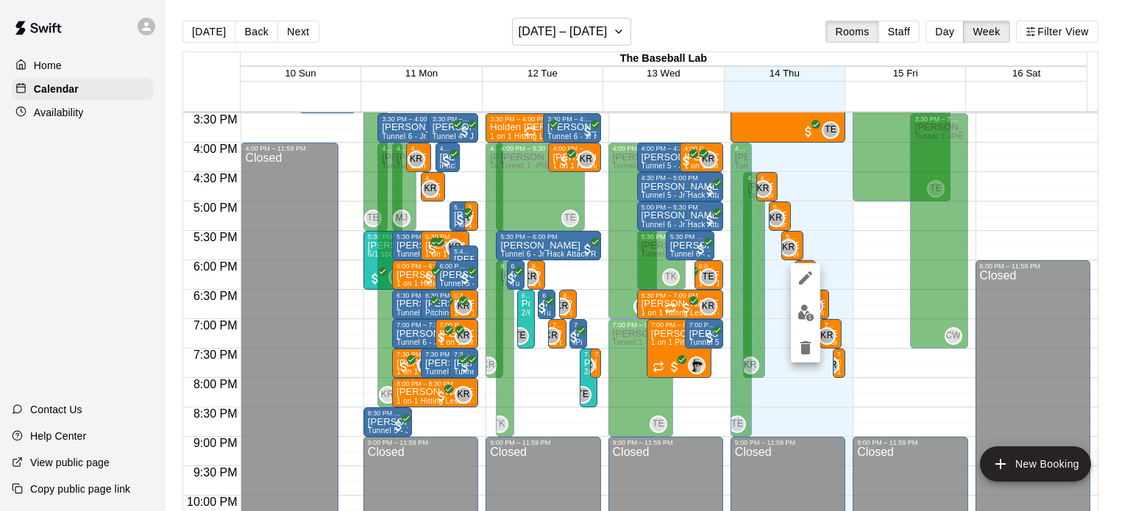
click at [763, 251] on div at bounding box center [565, 255] width 1130 height 511
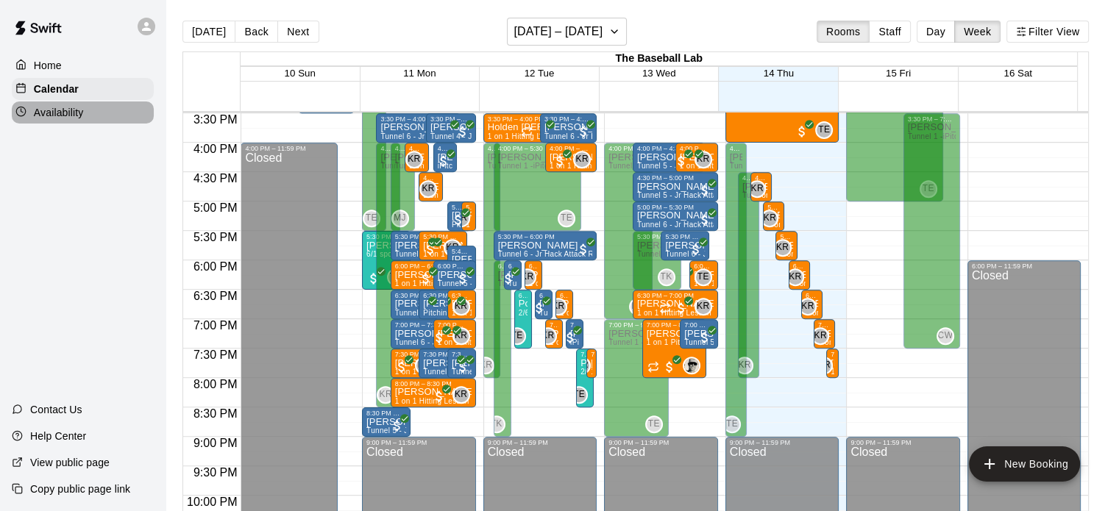
click at [68, 120] on p "Availability" at bounding box center [59, 112] width 50 height 15
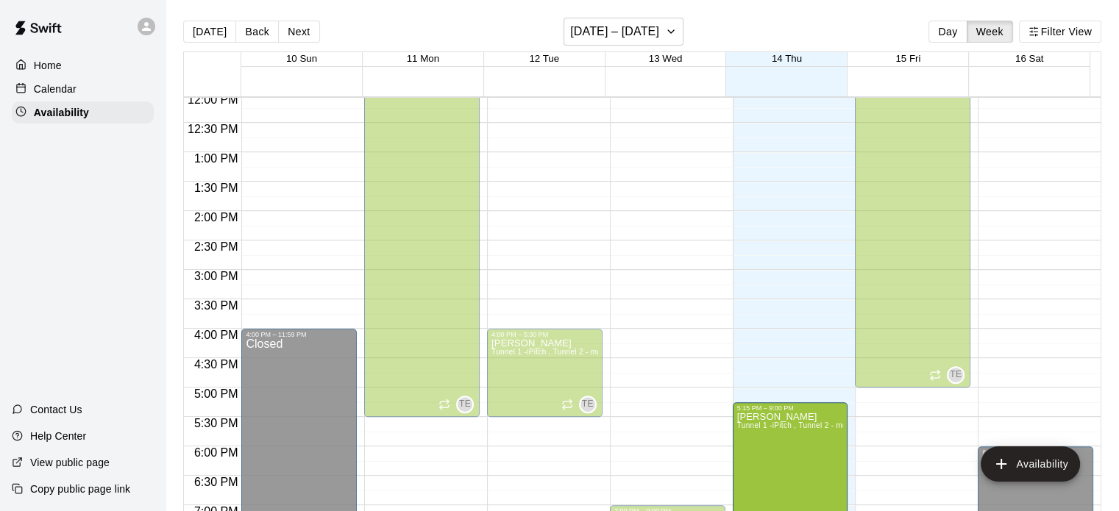
scroll to position [804, 0]
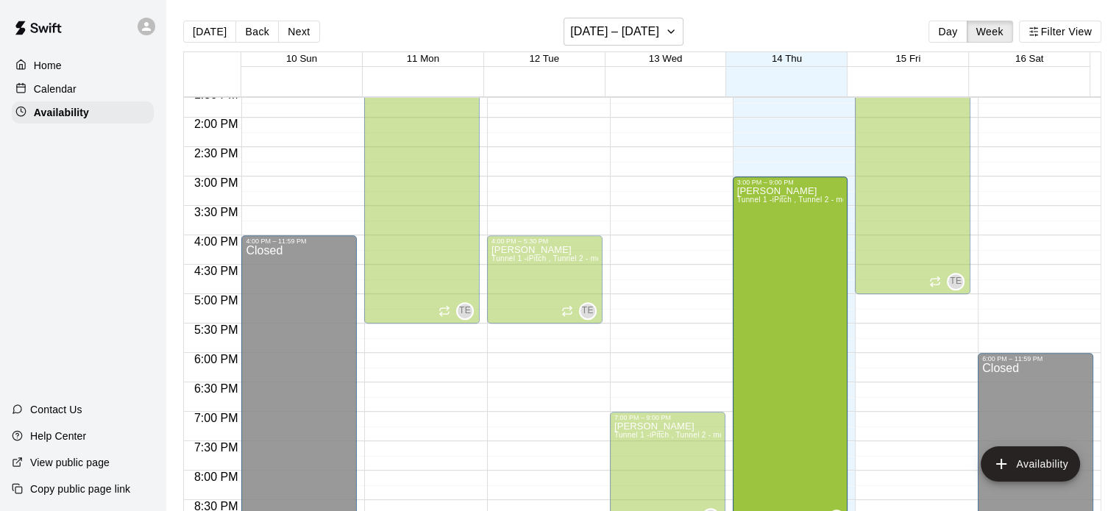
drag, startPoint x: 783, startPoint y: 333, endPoint x: 757, endPoint y: 187, distance: 147.9
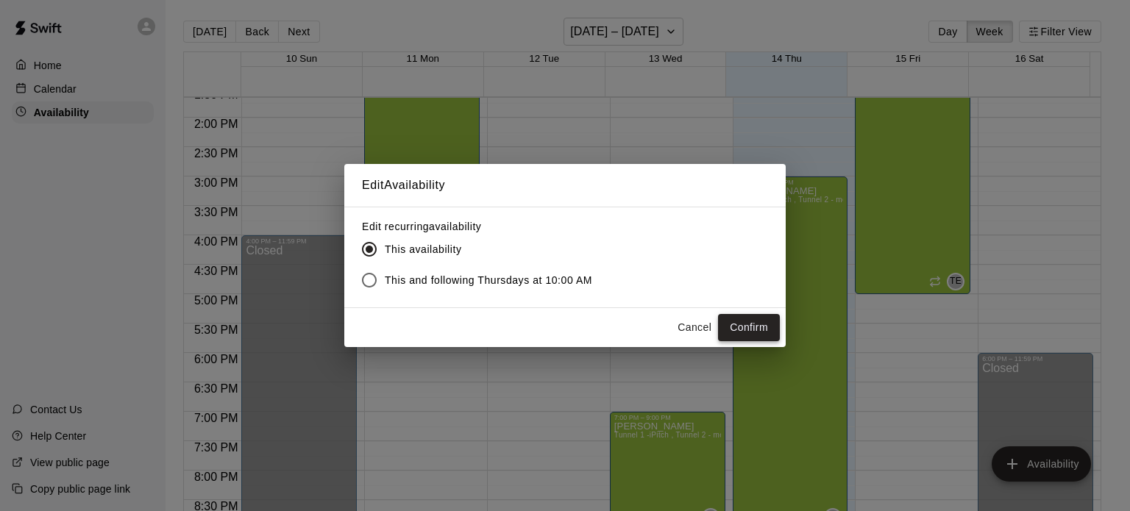
click at [752, 320] on button "Confirm" at bounding box center [749, 327] width 62 height 27
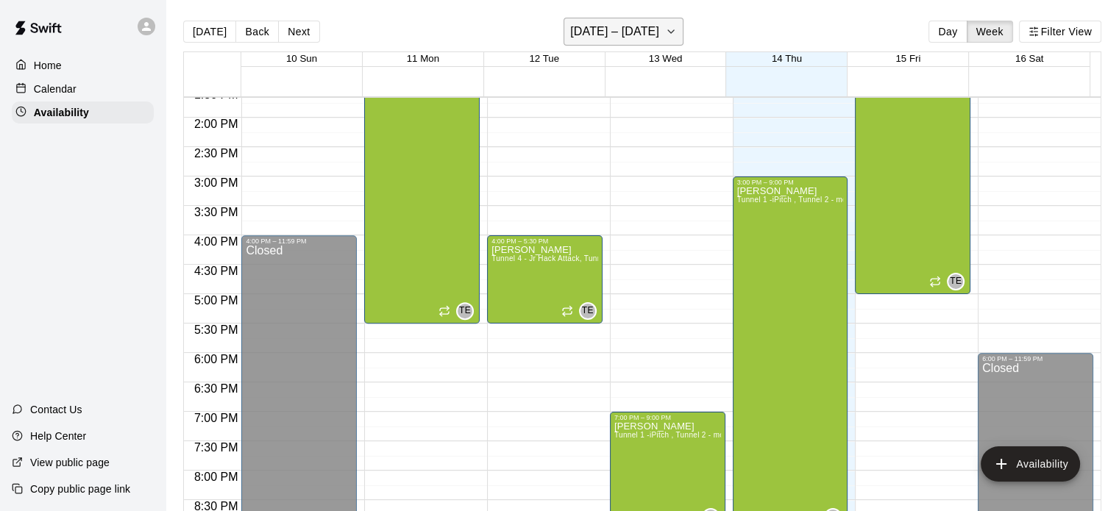
click at [622, 34] on h6 "[DATE] – [DATE]" at bounding box center [614, 31] width 89 height 21
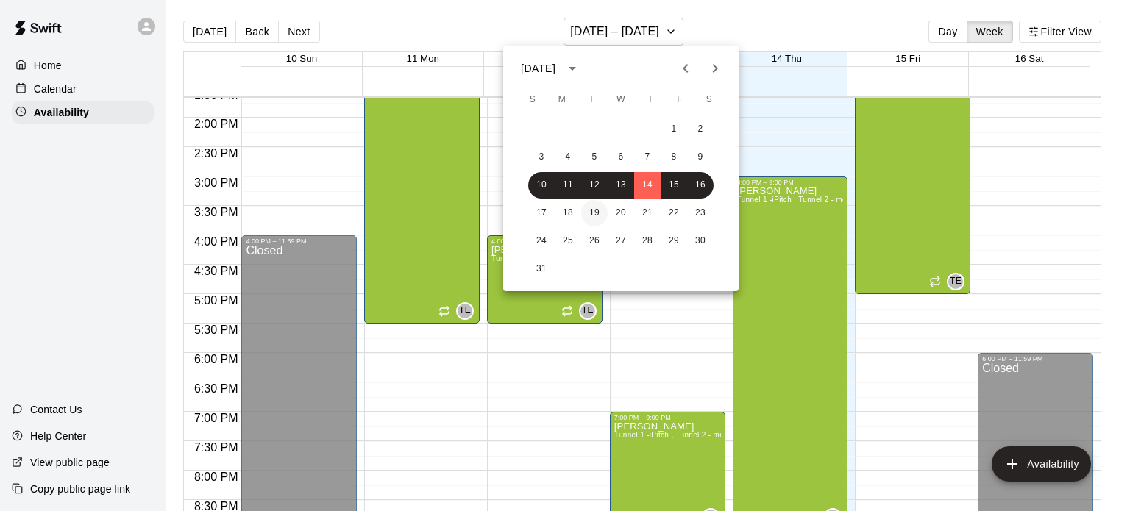
click at [593, 213] on button "19" at bounding box center [594, 213] width 26 height 26
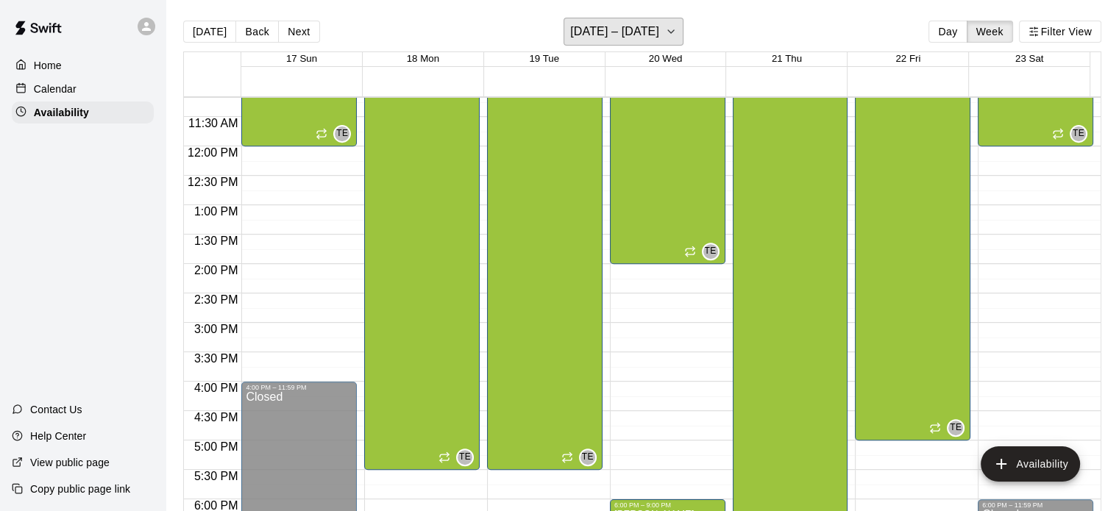
scroll to position [873, 0]
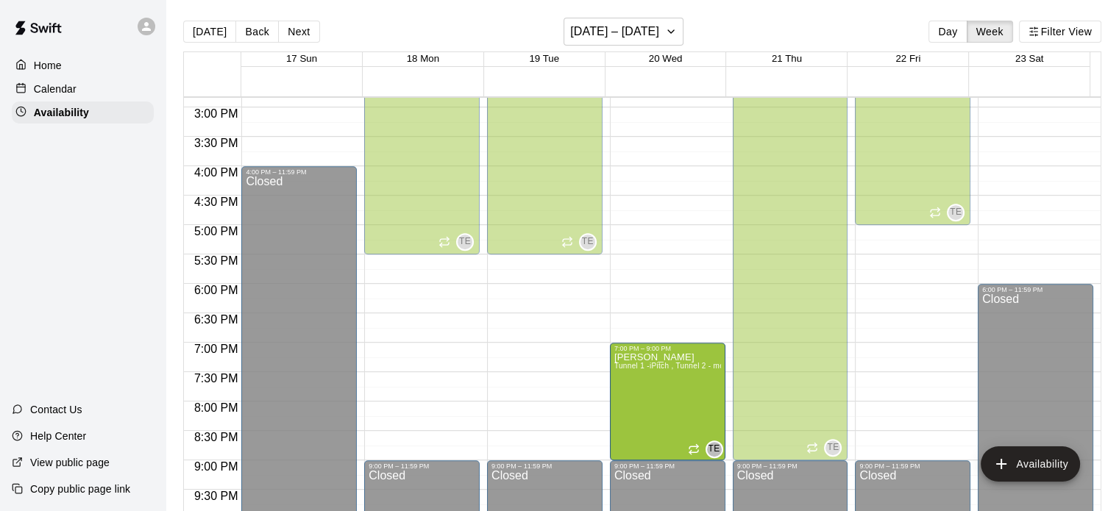
drag, startPoint x: 661, startPoint y: 285, endPoint x: 661, endPoint y: 352, distance: 66.9
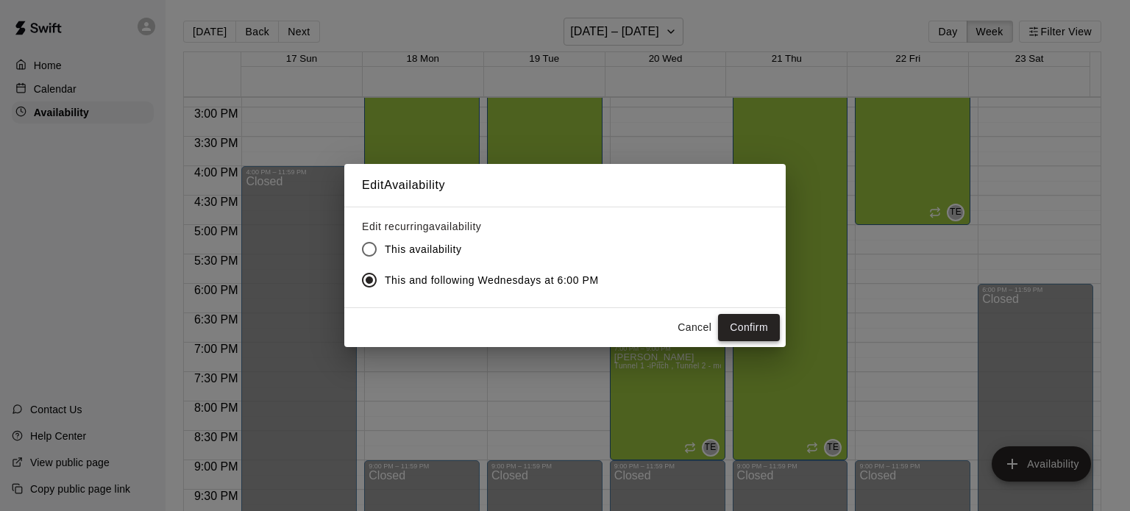
click at [743, 324] on button "Confirm" at bounding box center [749, 327] width 62 height 27
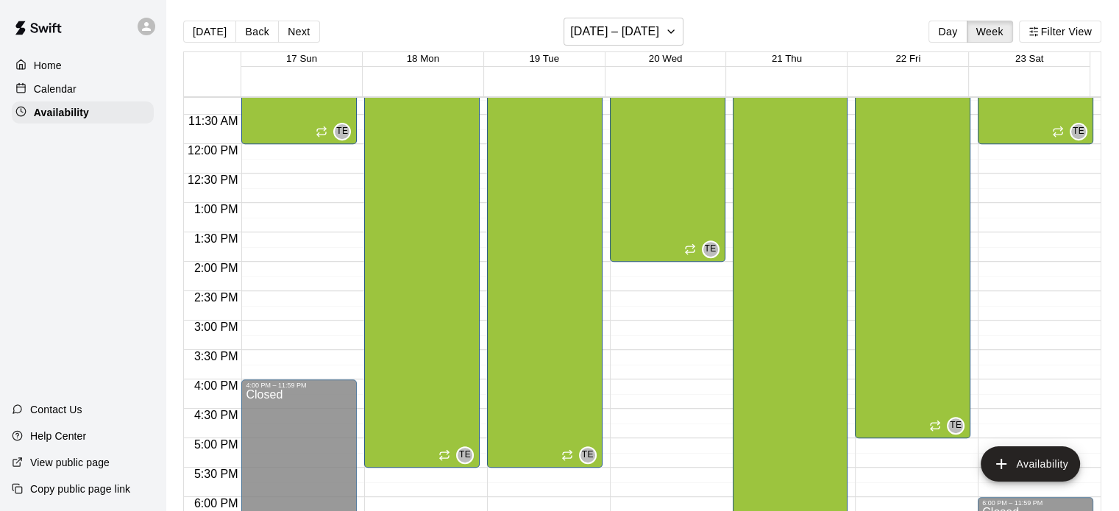
scroll to position [475, 0]
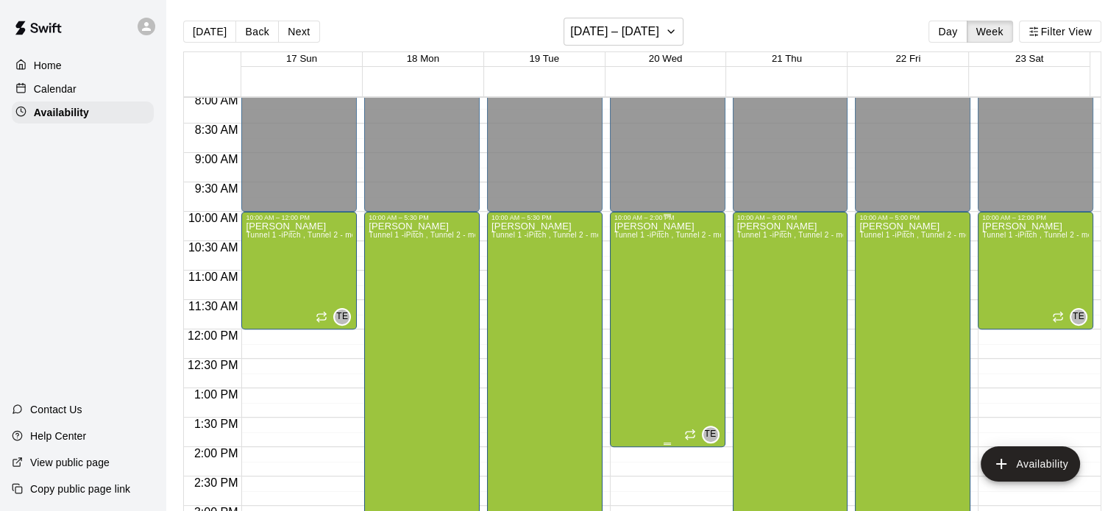
click at [634, 283] on div "[PERSON_NAME] Tunnel 1 -iPitch , Tunnel 2 - mounds and MOCAP, Tunnel 3 - Hack A…" at bounding box center [667, 476] width 107 height 511
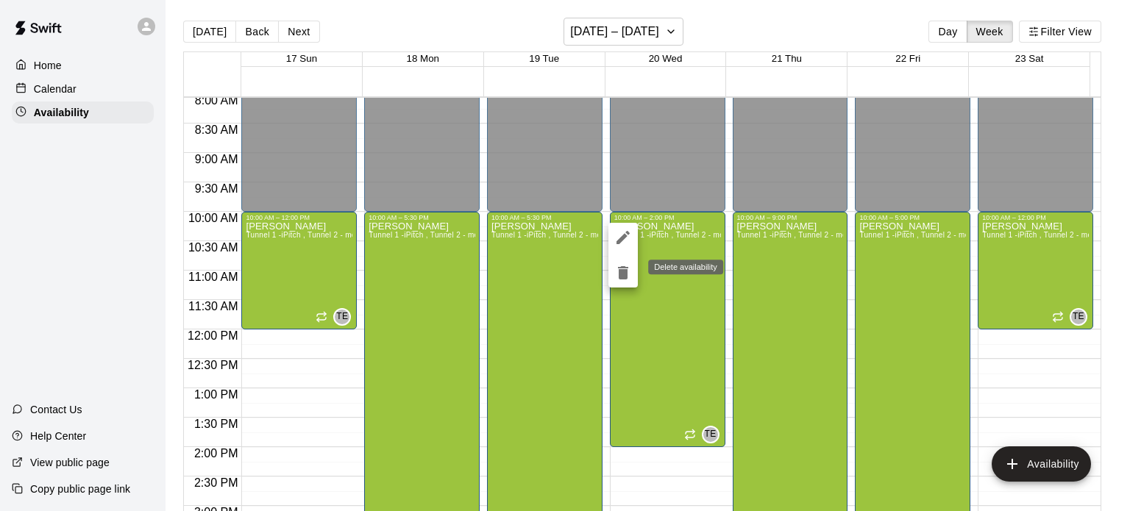
click at [626, 274] on icon "delete" at bounding box center [623, 272] width 10 height 13
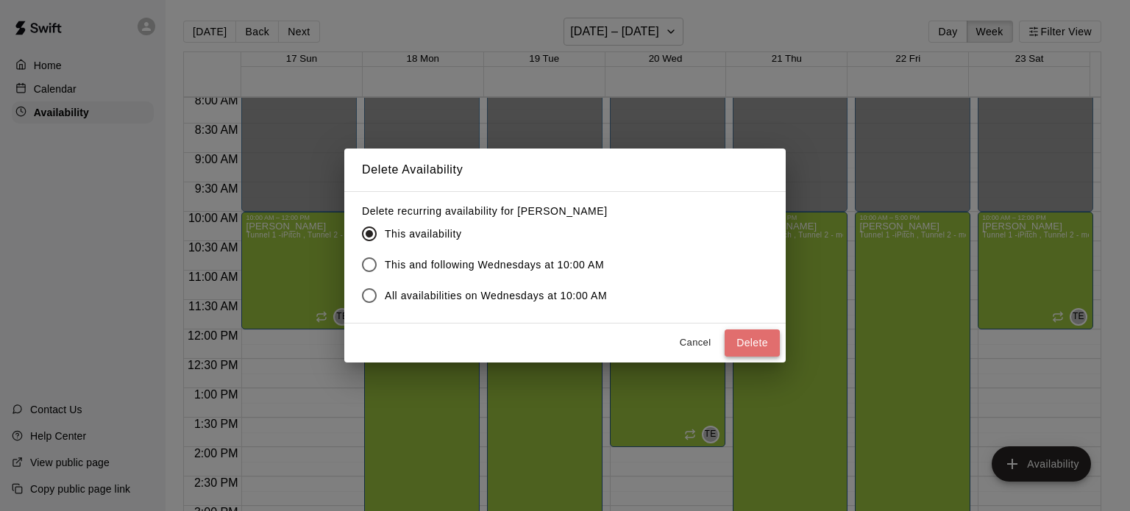
click at [756, 346] on button "Delete" at bounding box center [752, 343] width 55 height 27
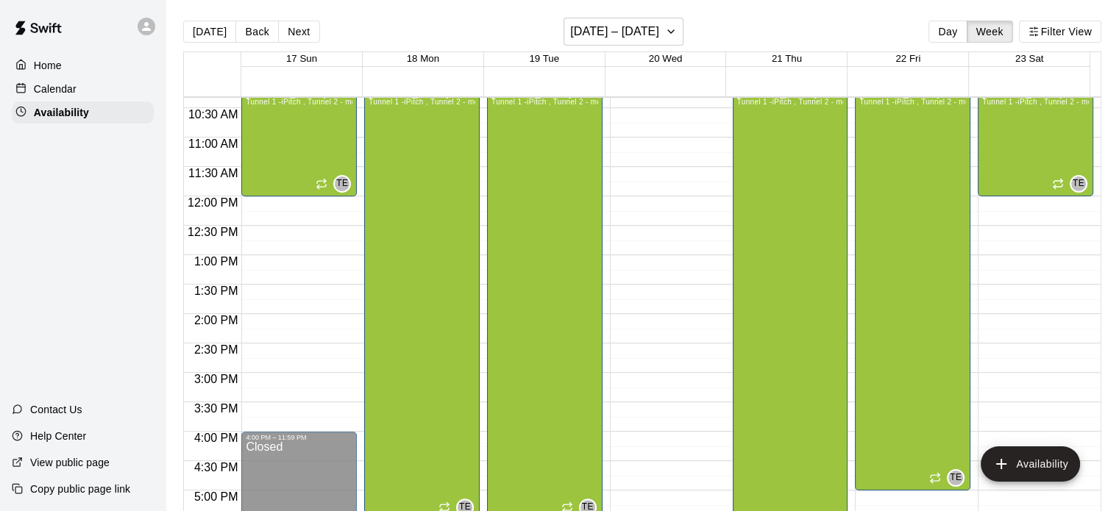
scroll to position [496, 0]
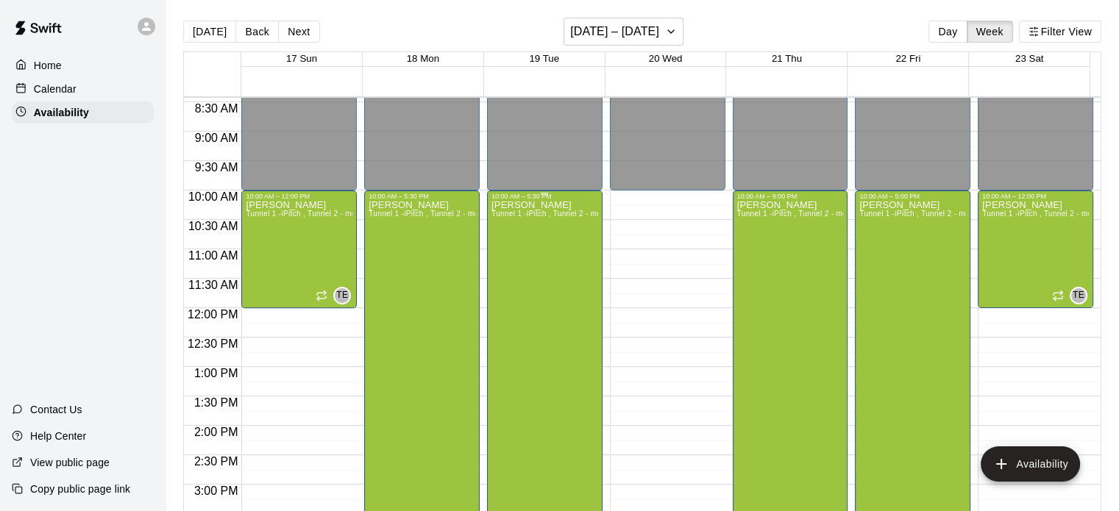
click at [530, 234] on div "[PERSON_NAME] Tunnel 1 -iPitch , Tunnel 2 - mounds and MOCAP, Tunnel 3 - Hack A…" at bounding box center [544, 455] width 107 height 511
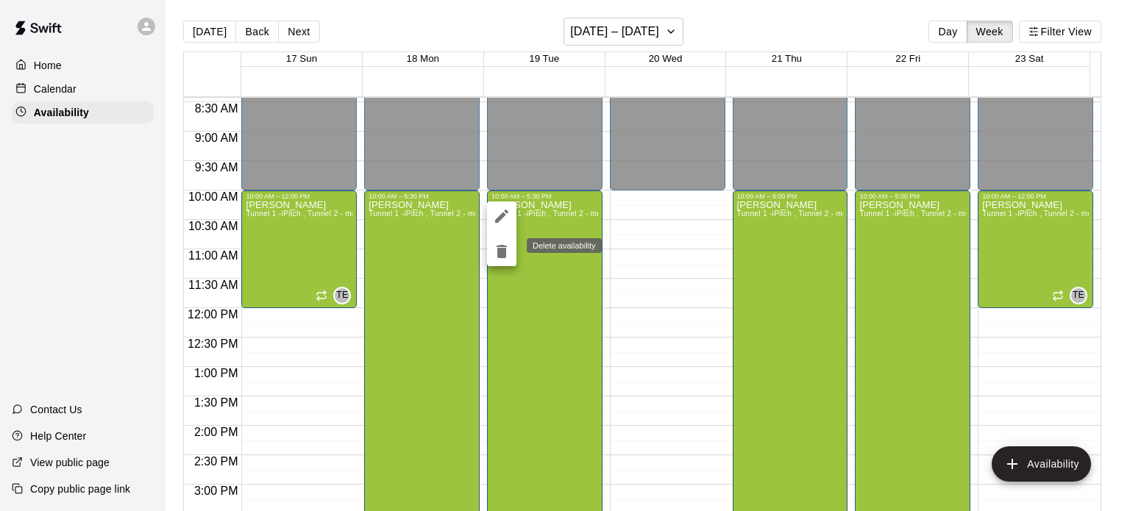
click at [506, 244] on icon "delete" at bounding box center [502, 252] width 18 height 18
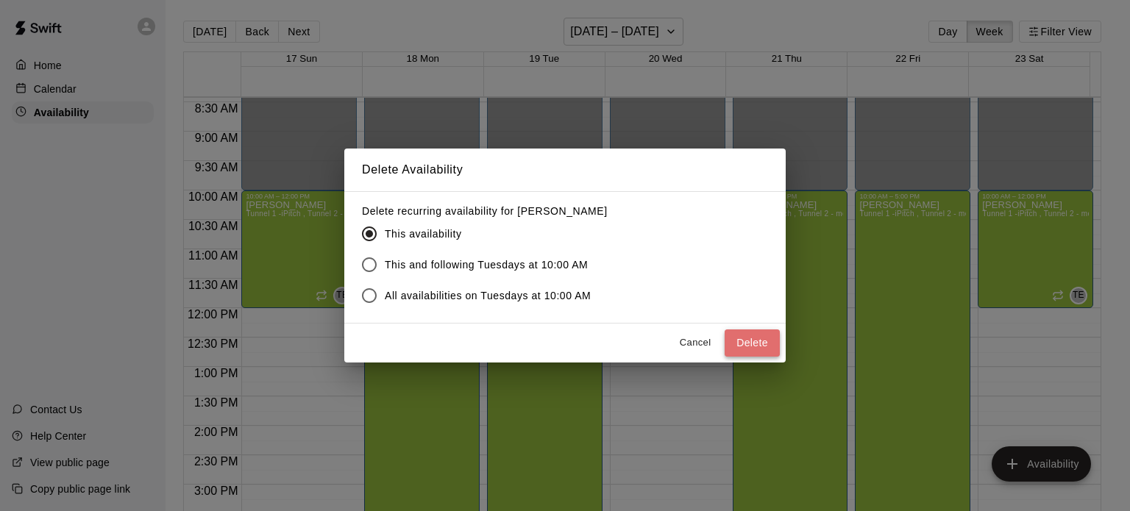
click at [750, 338] on button "Delete" at bounding box center [752, 343] width 55 height 27
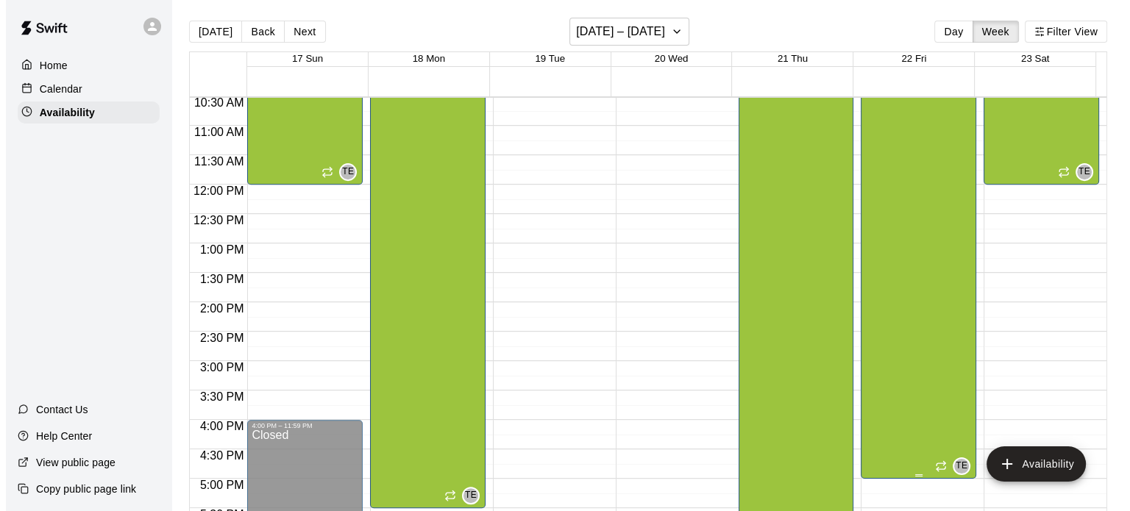
scroll to position [502, 0]
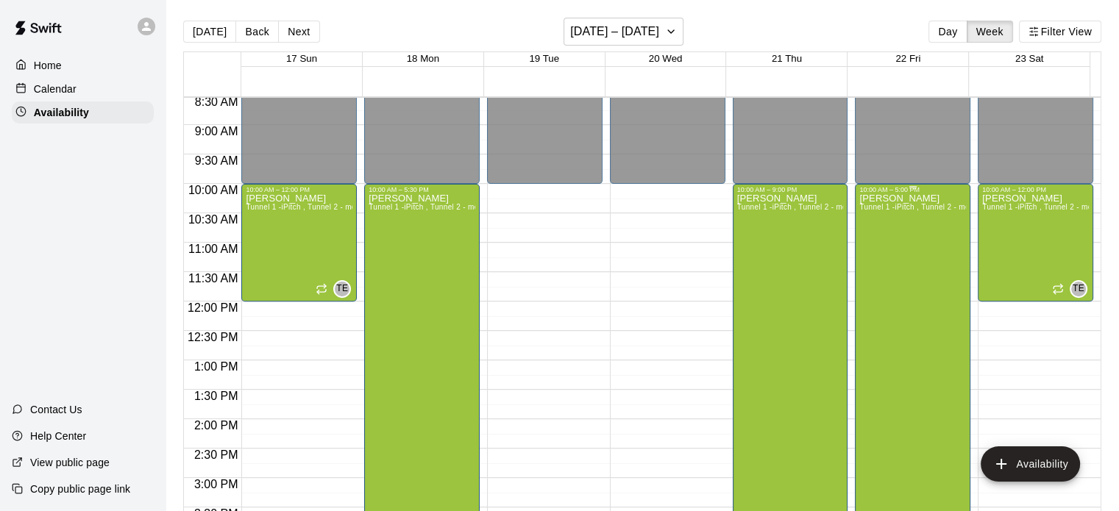
click at [763, 296] on div "[PERSON_NAME] Tunnel 1 -iPitch , Tunnel 2 - mounds and MOCAP, Tunnel 3 - Hack A…" at bounding box center [912, 448] width 107 height 511
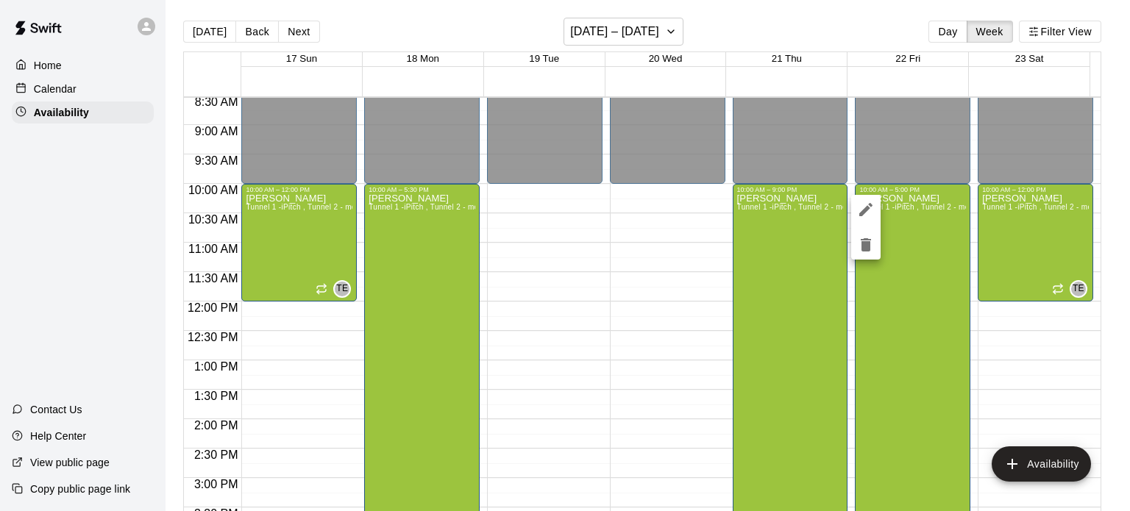
click at [763, 244] on icon "delete" at bounding box center [866, 245] width 18 height 18
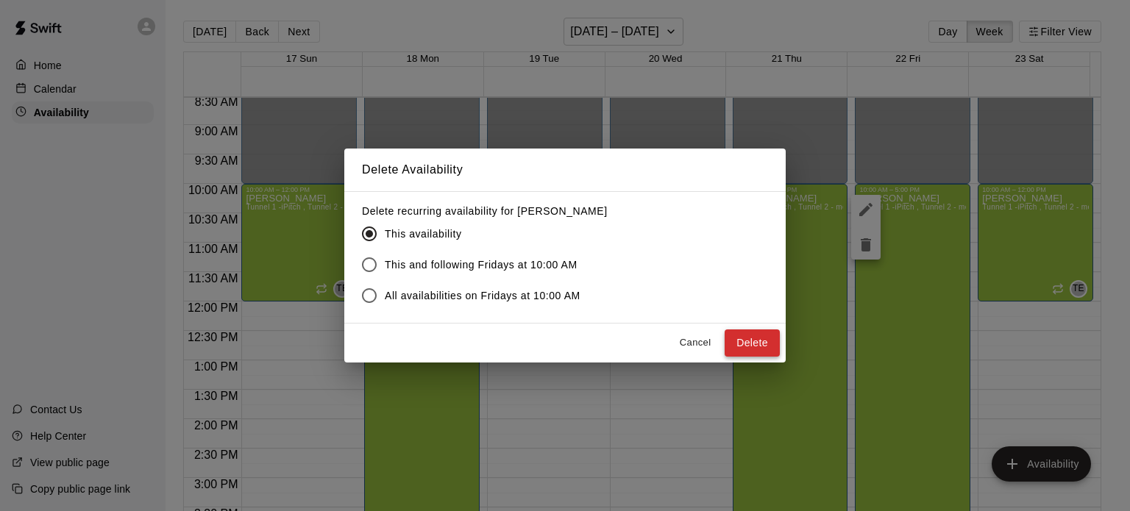
click at [746, 344] on button "Delete" at bounding box center [752, 343] width 55 height 27
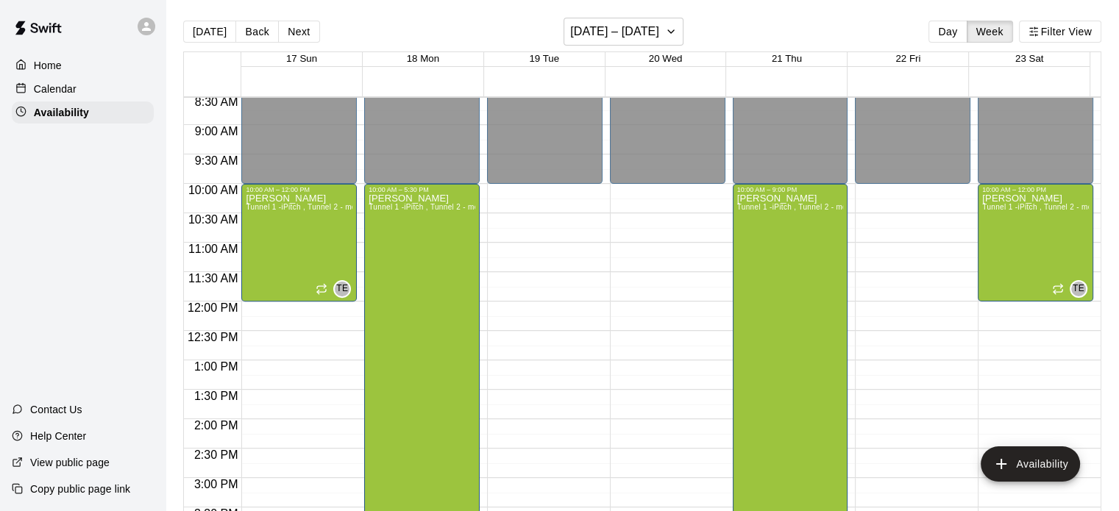
click at [763, 188] on div "12:00 AM – 10:00 AM Closed 9:00 PM – 11:59 PM Closed" at bounding box center [913, 301] width 116 height 1413
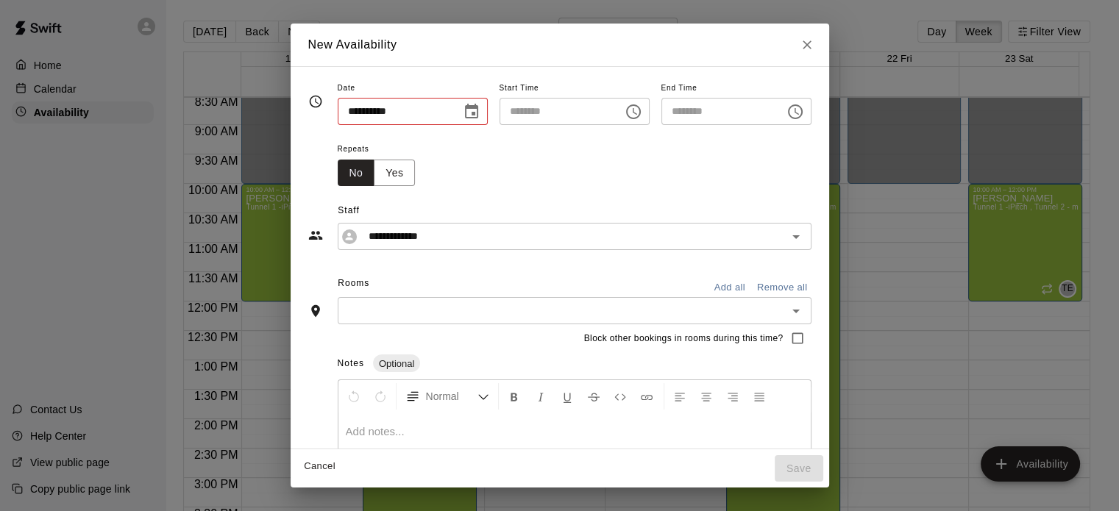
type input "**********"
type input "********"
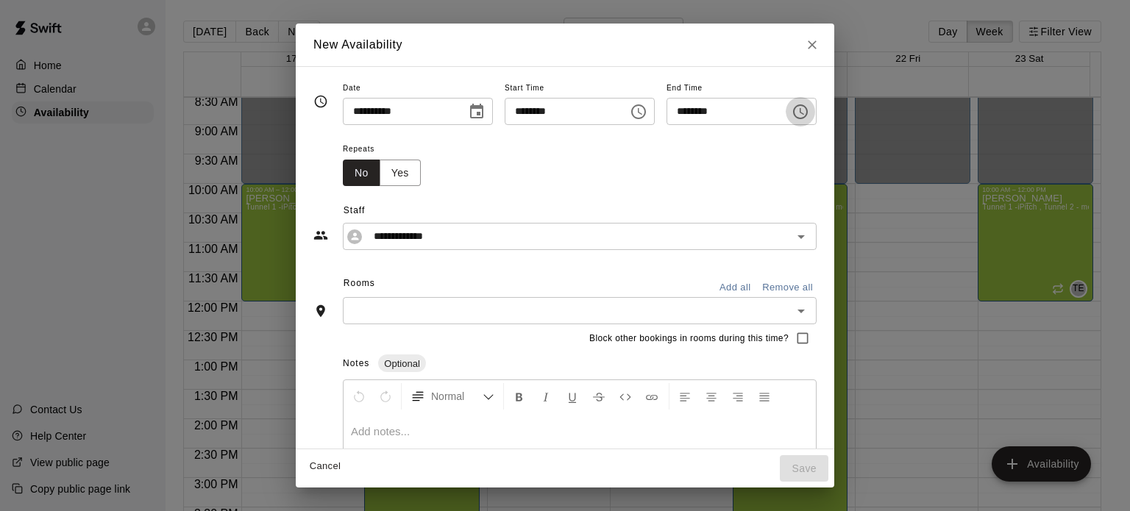
click at [763, 110] on icon "Choose time, selected time is 10:30 AM" at bounding box center [802, 111] width 4 height 7
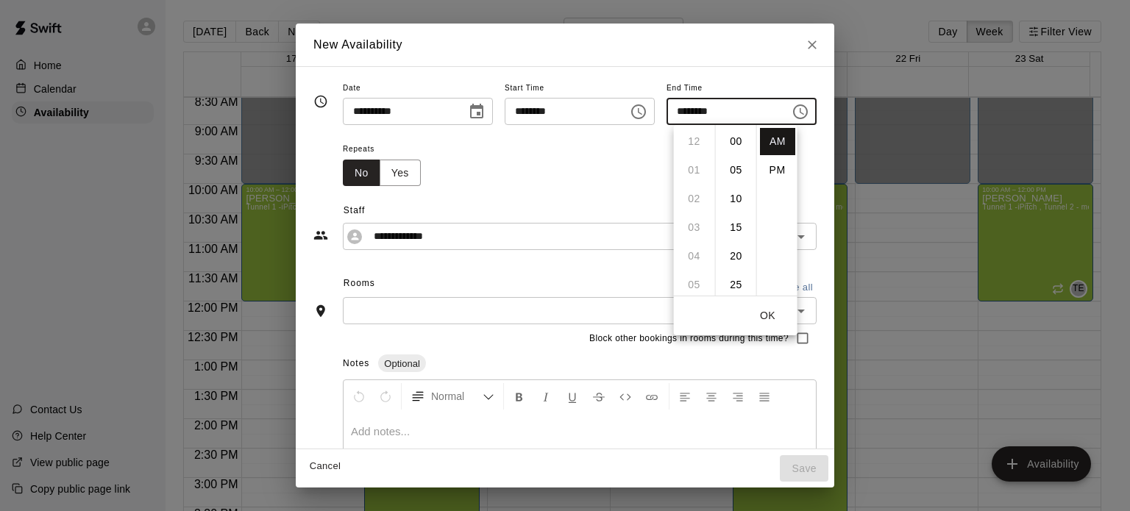
scroll to position [172, 0]
click at [763, 171] on li "PM" at bounding box center [777, 170] width 35 height 27
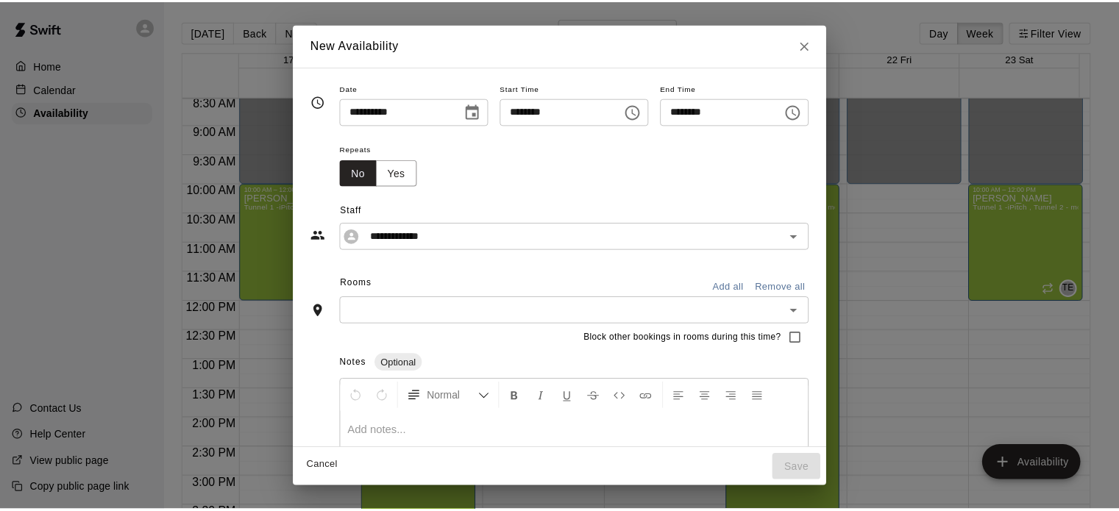
scroll to position [26, 0]
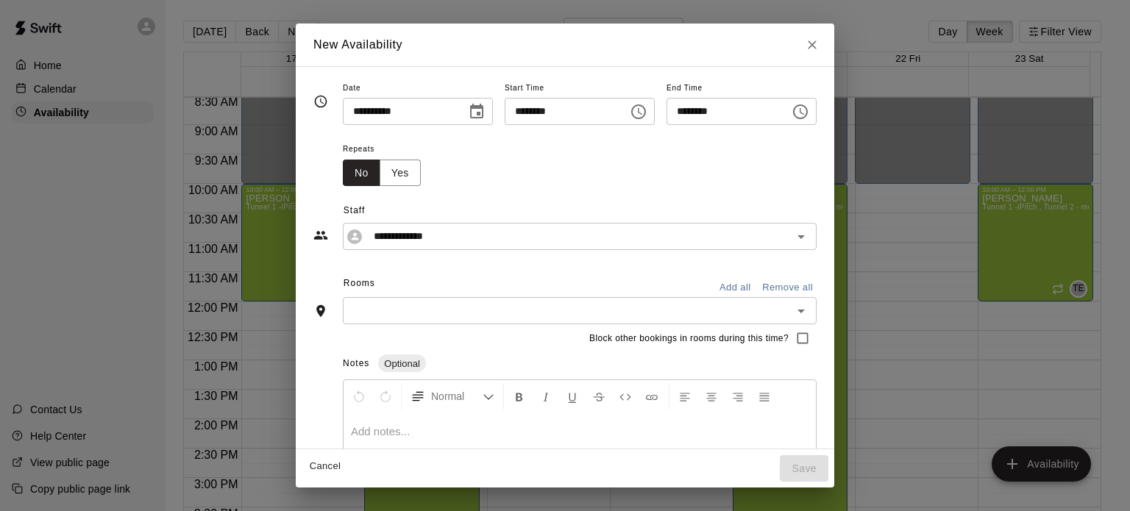
click at [751, 113] on input "********" at bounding box center [723, 111] width 113 height 27
type input "********"
click at [759, 289] on button "Add all" at bounding box center [734, 288] width 47 height 23
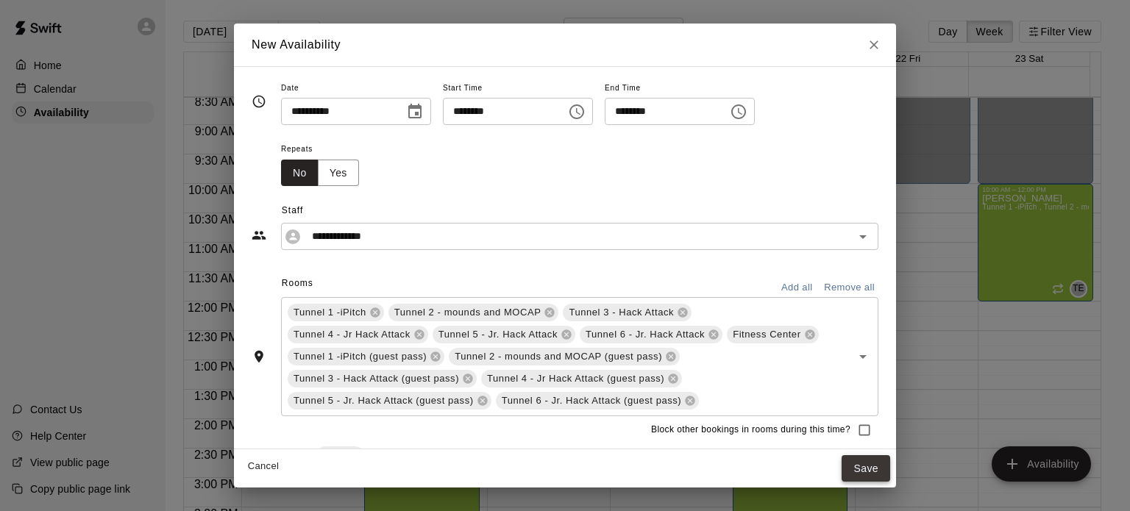
click at [763, 477] on button "Save" at bounding box center [866, 468] width 49 height 27
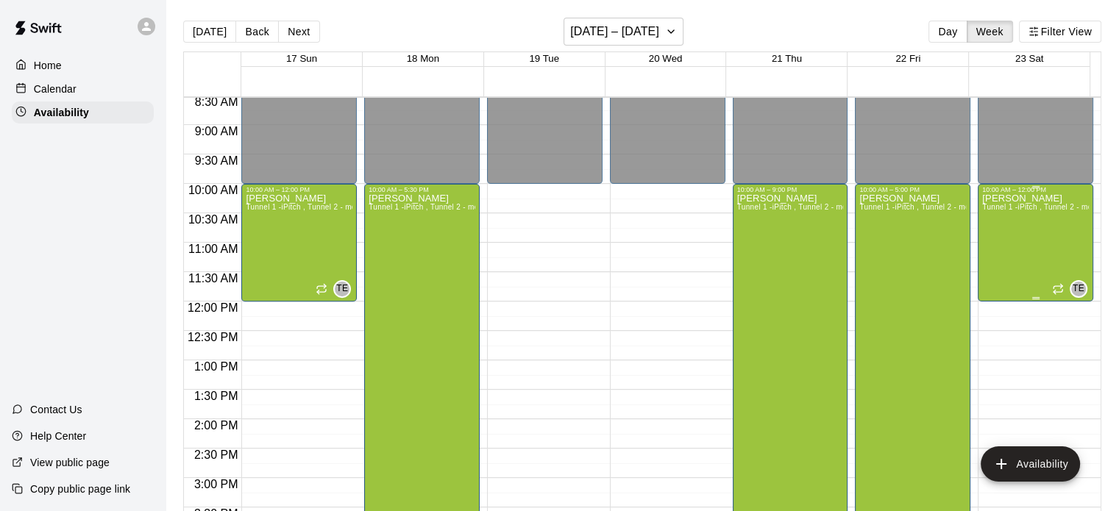
click at [763, 251] on div "[PERSON_NAME] Tunnel 1 -iPitch , Tunnel 2 - mounds and MOCAP, Tunnel 3 - Hack A…" at bounding box center [1035, 448] width 107 height 511
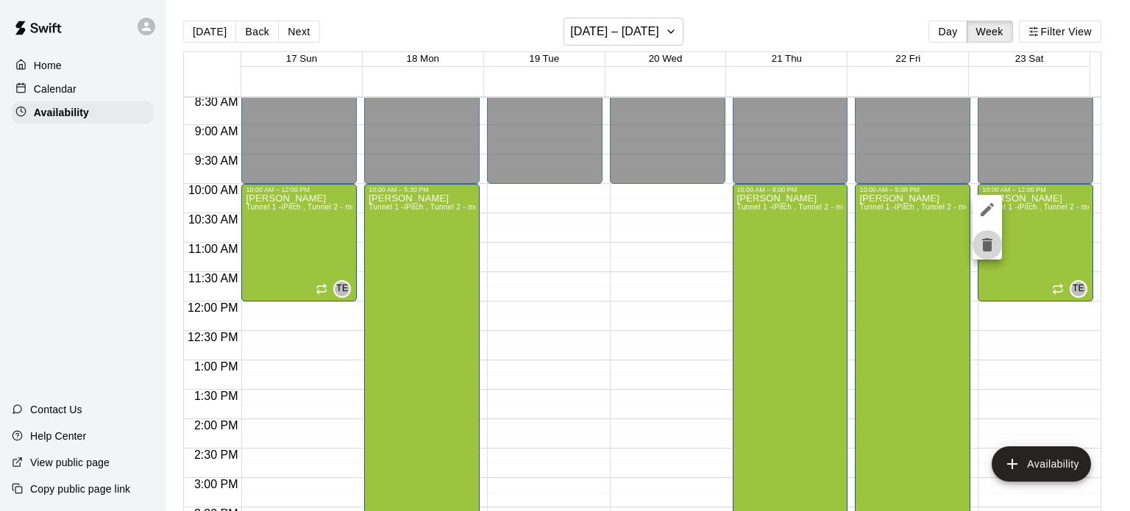
click at [763, 246] on icon "delete" at bounding box center [987, 244] width 10 height 13
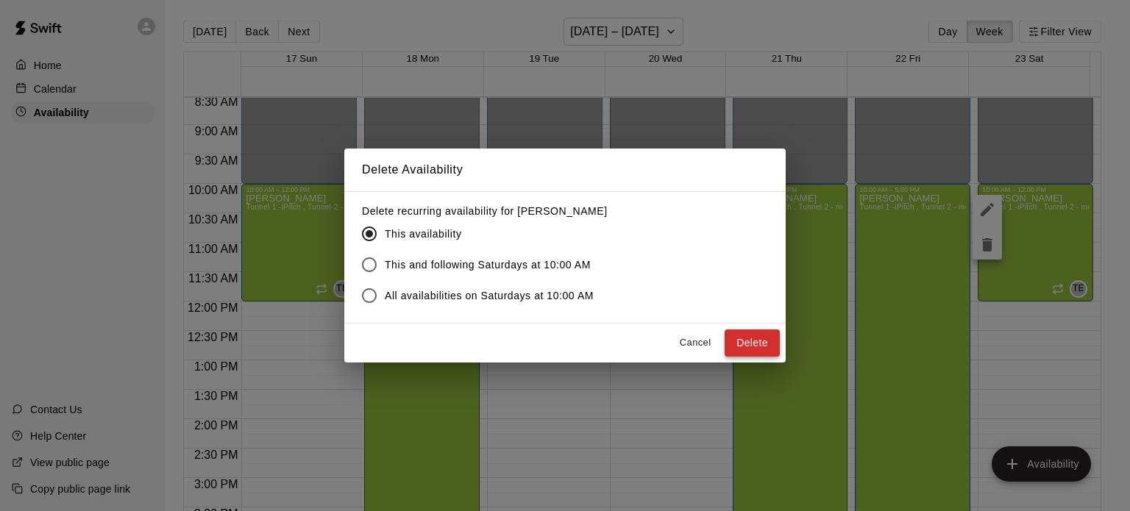
click at [763, 339] on button "Delete" at bounding box center [752, 343] width 55 height 27
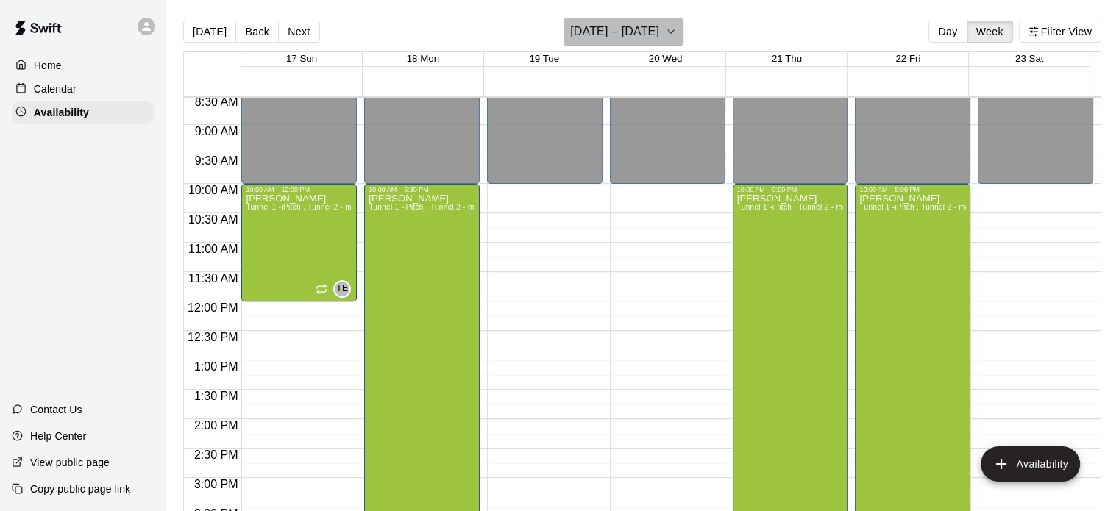
click at [639, 34] on h6 "[DATE] – [DATE]" at bounding box center [614, 31] width 89 height 21
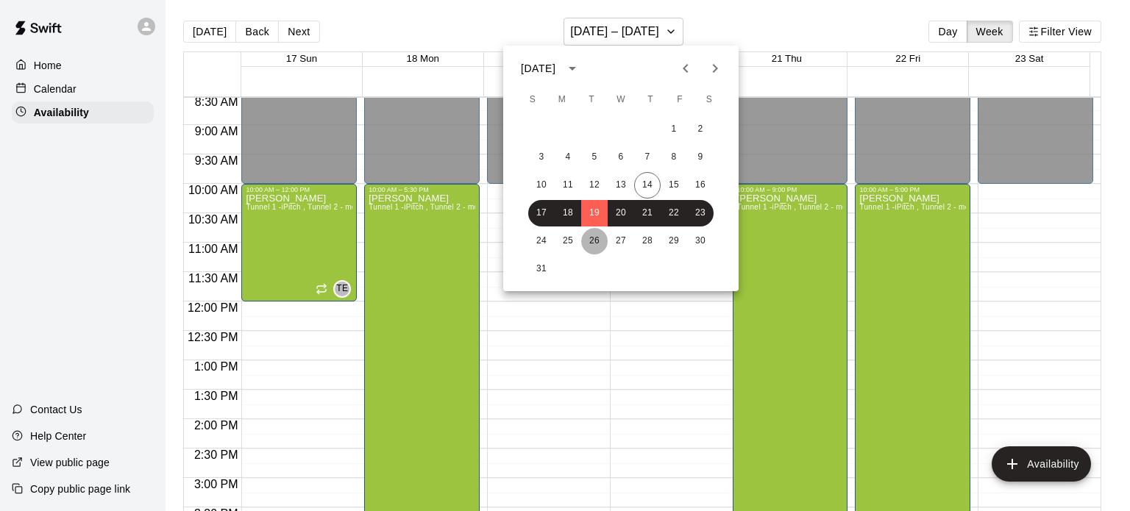
click at [597, 245] on button "26" at bounding box center [594, 241] width 26 height 26
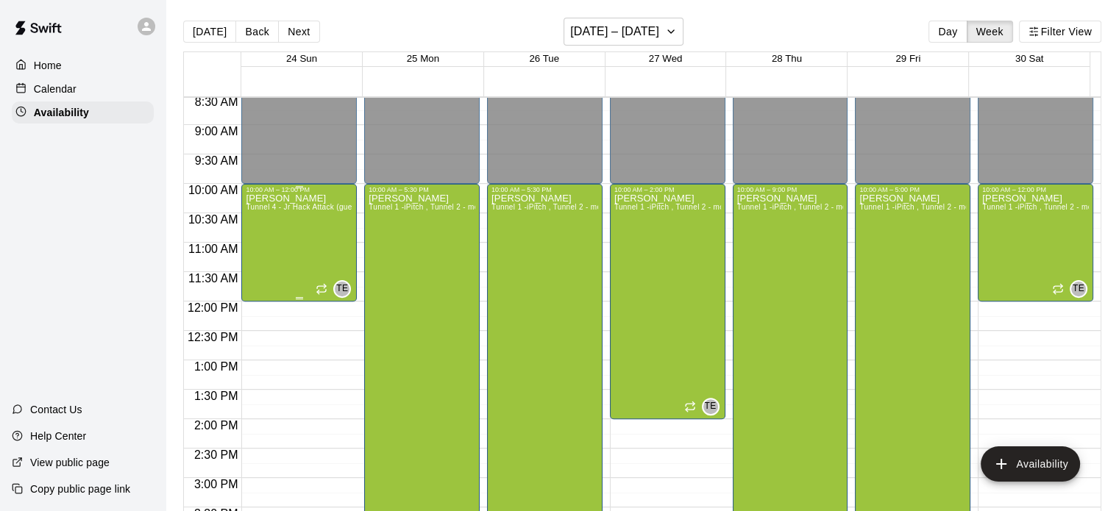
click at [294, 224] on div "[PERSON_NAME] Tunnel 4 - Jr Hack Attack (guest pass), Tunnel 5 - Jr. Hack Attac…" at bounding box center [299, 448] width 107 height 511
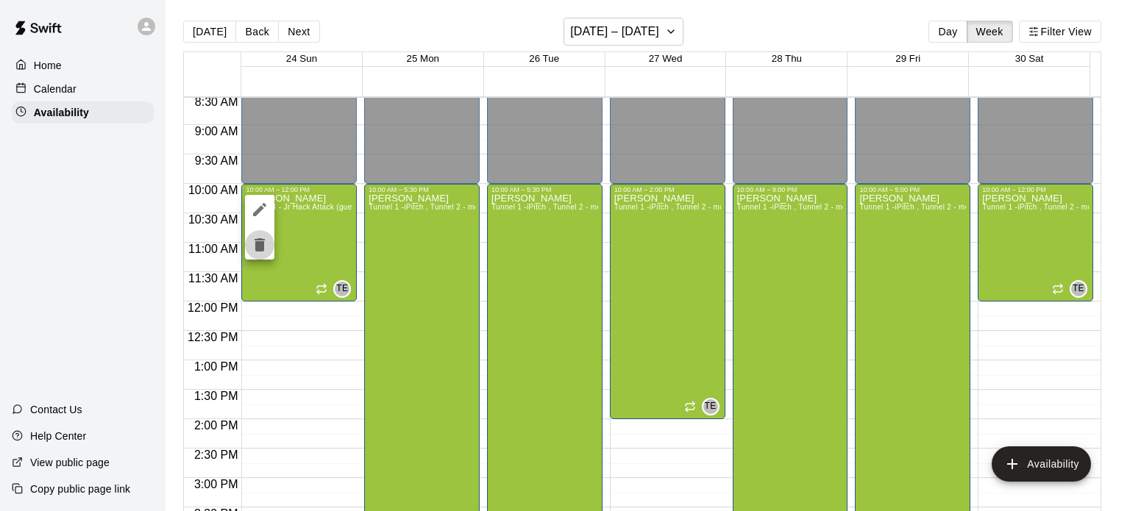
click at [261, 253] on icon "delete" at bounding box center [260, 245] width 18 height 18
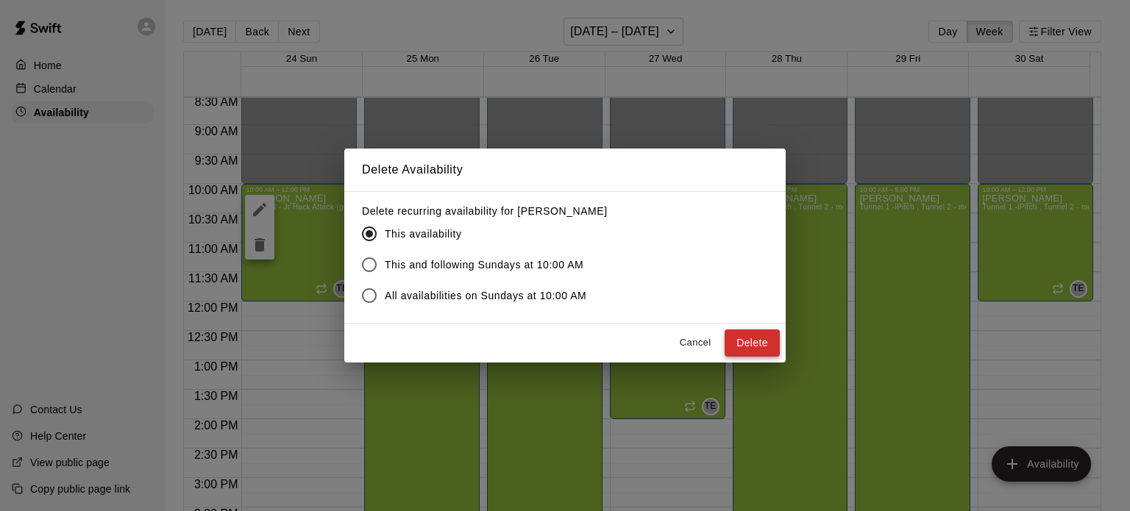
click at [750, 346] on button "Delete" at bounding box center [752, 343] width 55 height 27
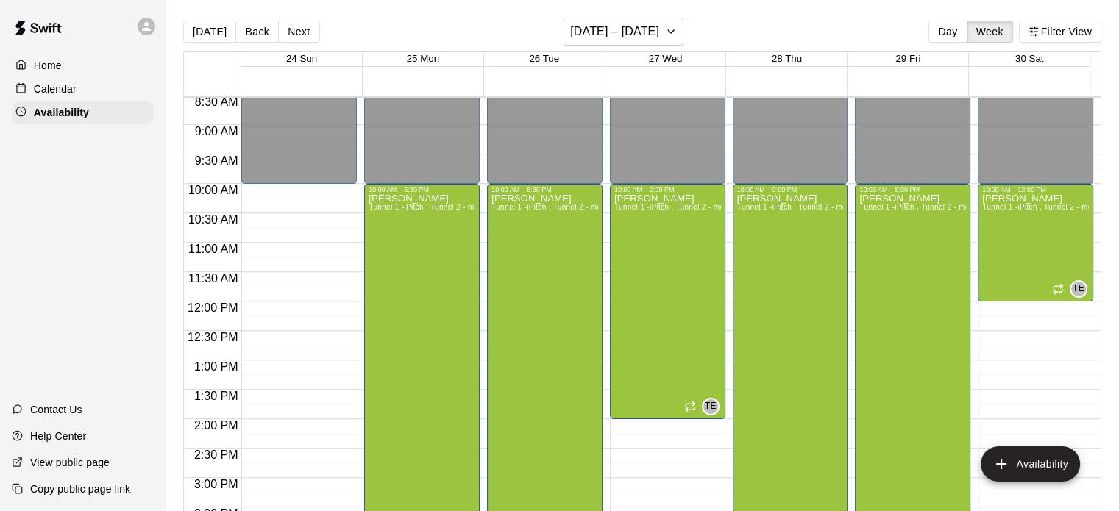
click at [97, 90] on div "Calendar" at bounding box center [83, 89] width 142 height 22
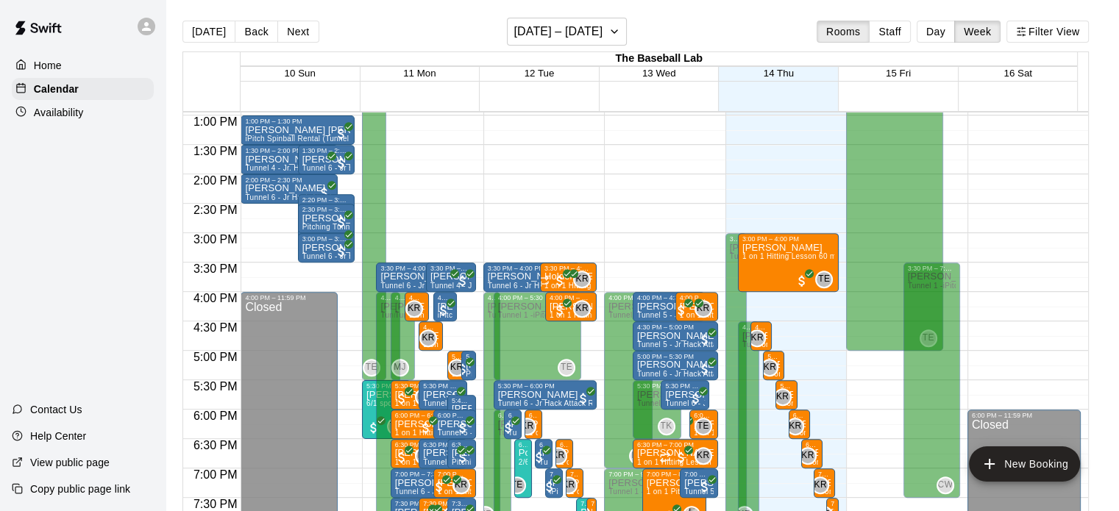
scroll to position [734, 0]
